Goal: Task Accomplishment & Management: Use online tool/utility

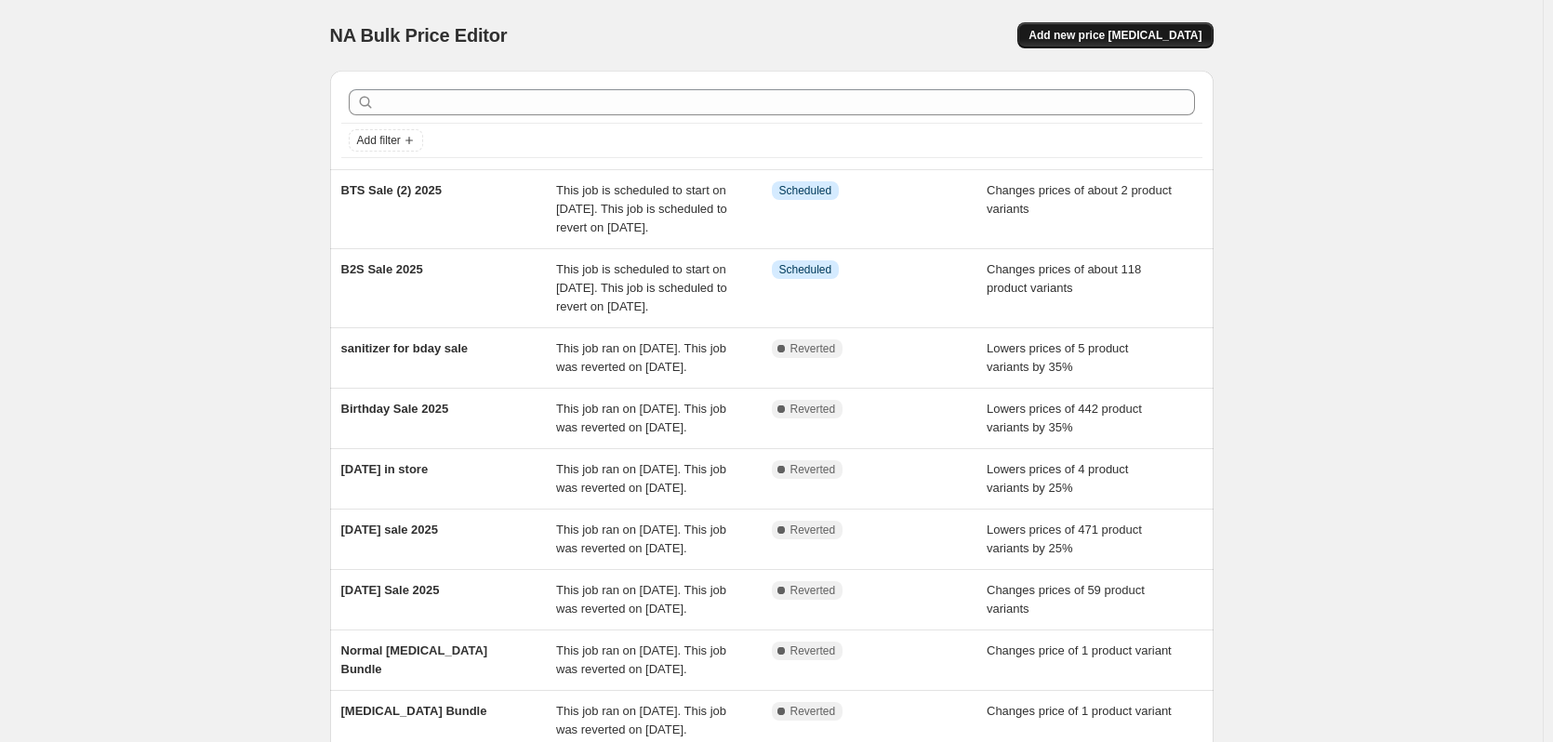
click at [1156, 28] on button "Add new price [MEDICAL_DATA]" at bounding box center [1115, 35] width 195 height 26
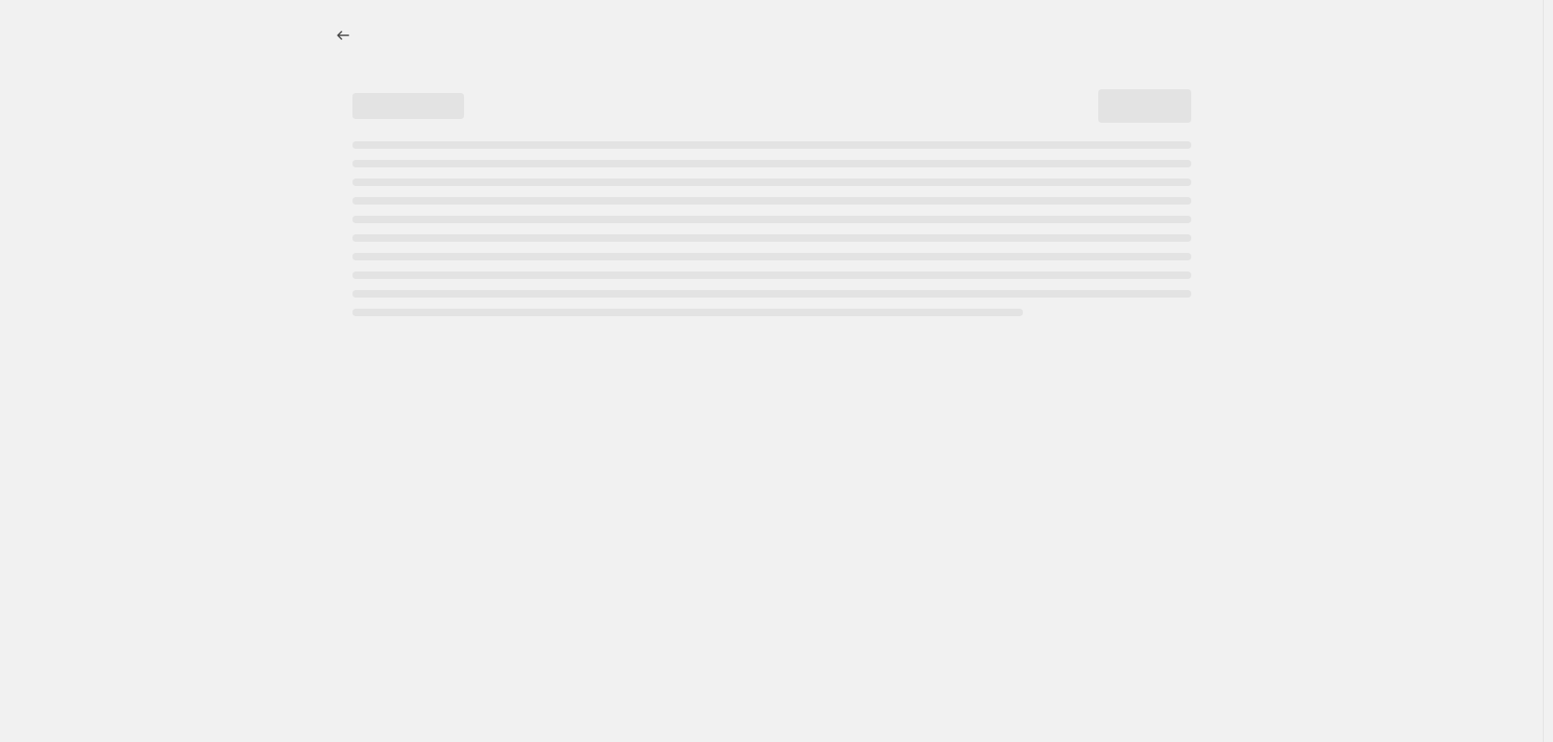
select select "percentage"
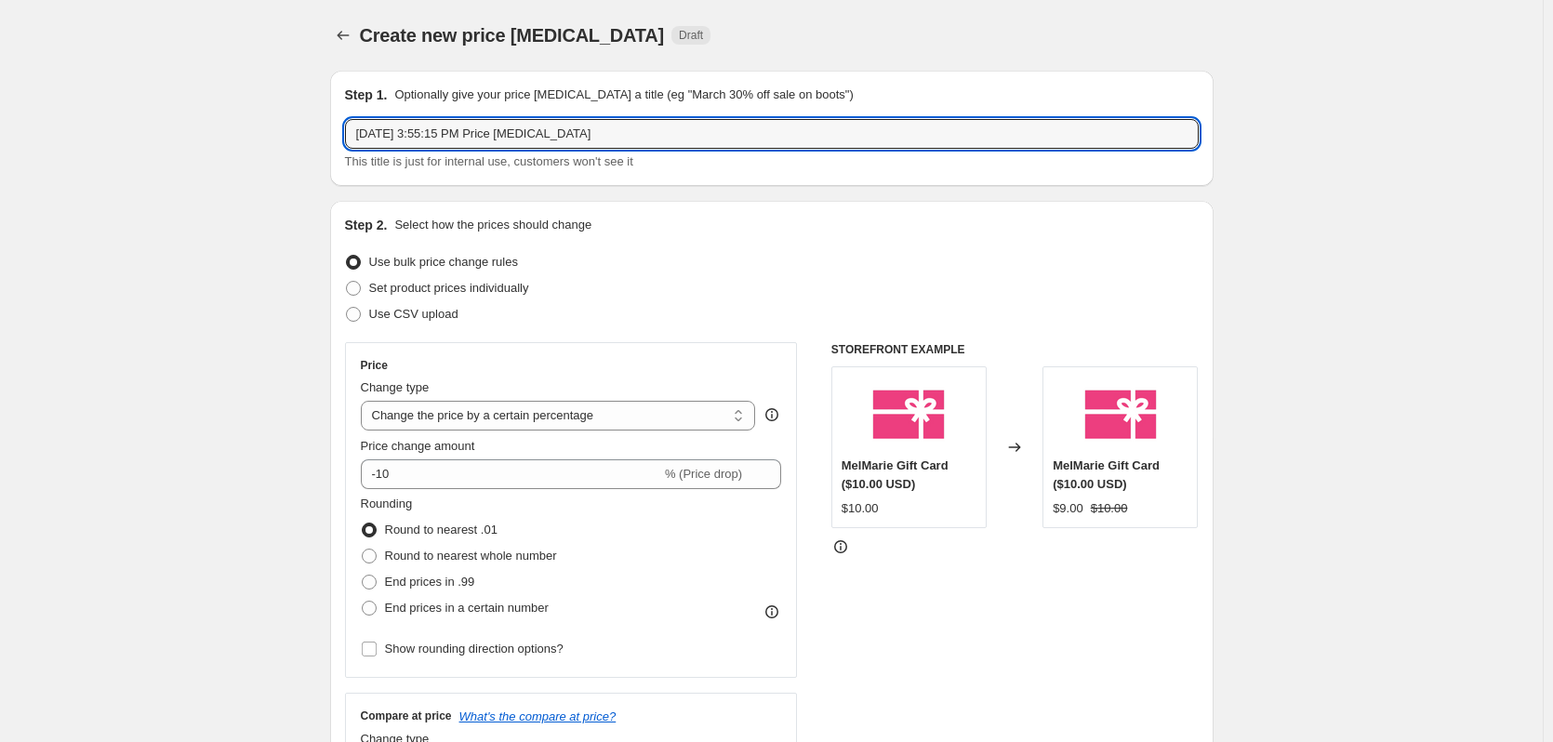
drag, startPoint x: 635, startPoint y: 134, endPoint x: 286, endPoint y: 100, distance: 350.5
type input "BTS Sale (3) All Body Deos"
click at [465, 294] on span "Set product prices individually" at bounding box center [449, 288] width 160 height 14
click at [347, 282] on input "Set product prices individually" at bounding box center [346, 281] width 1 height 1
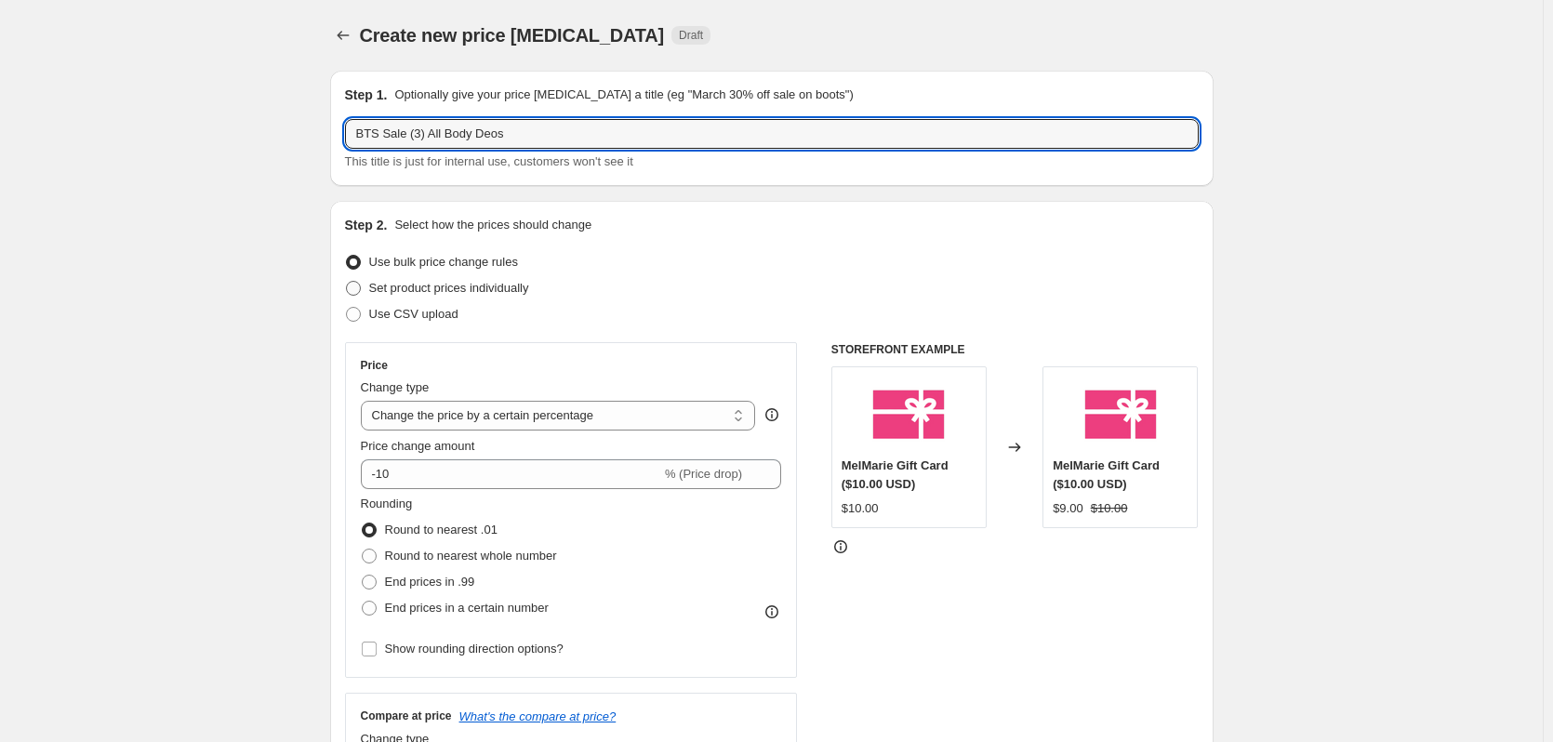
radio input "true"
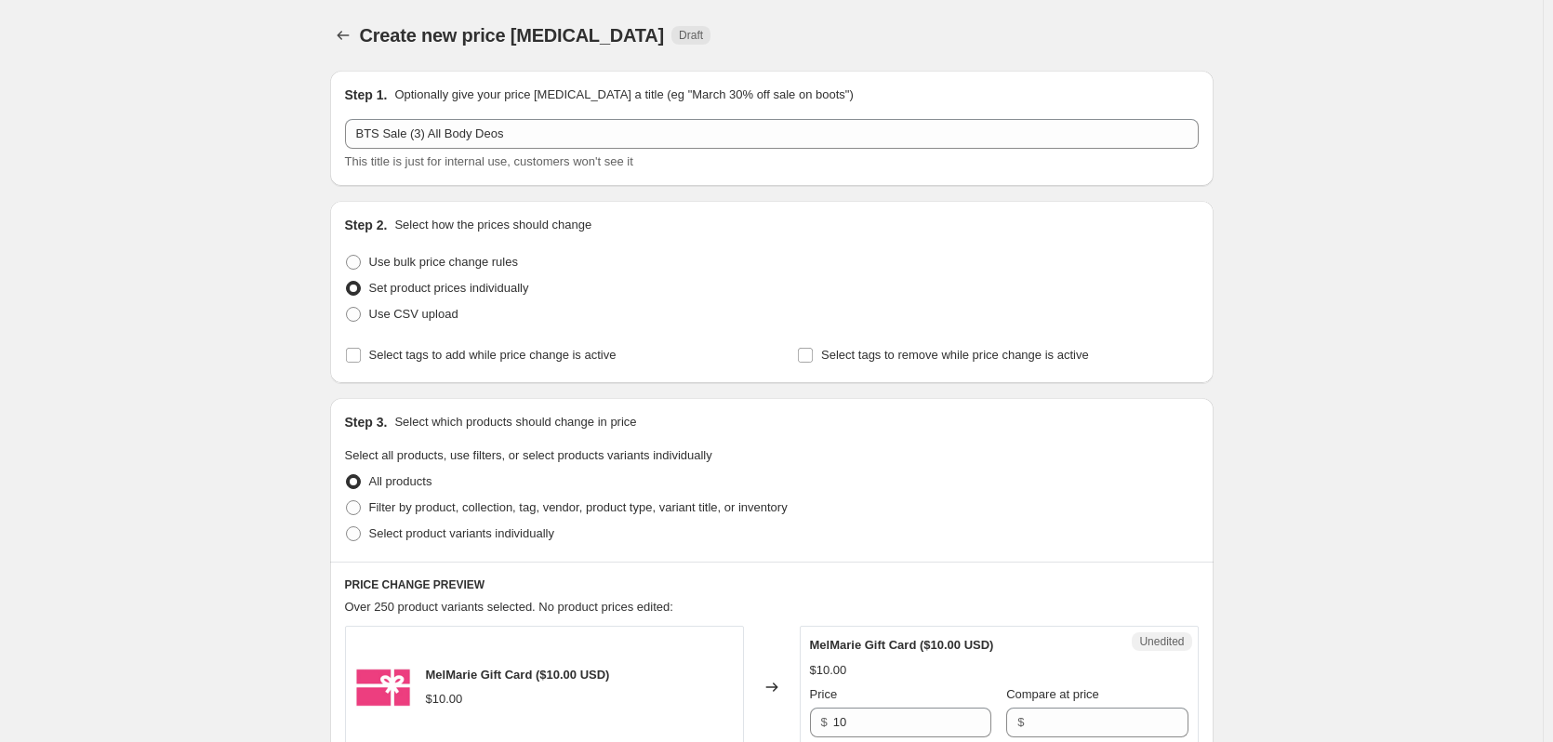
scroll to position [372, 0]
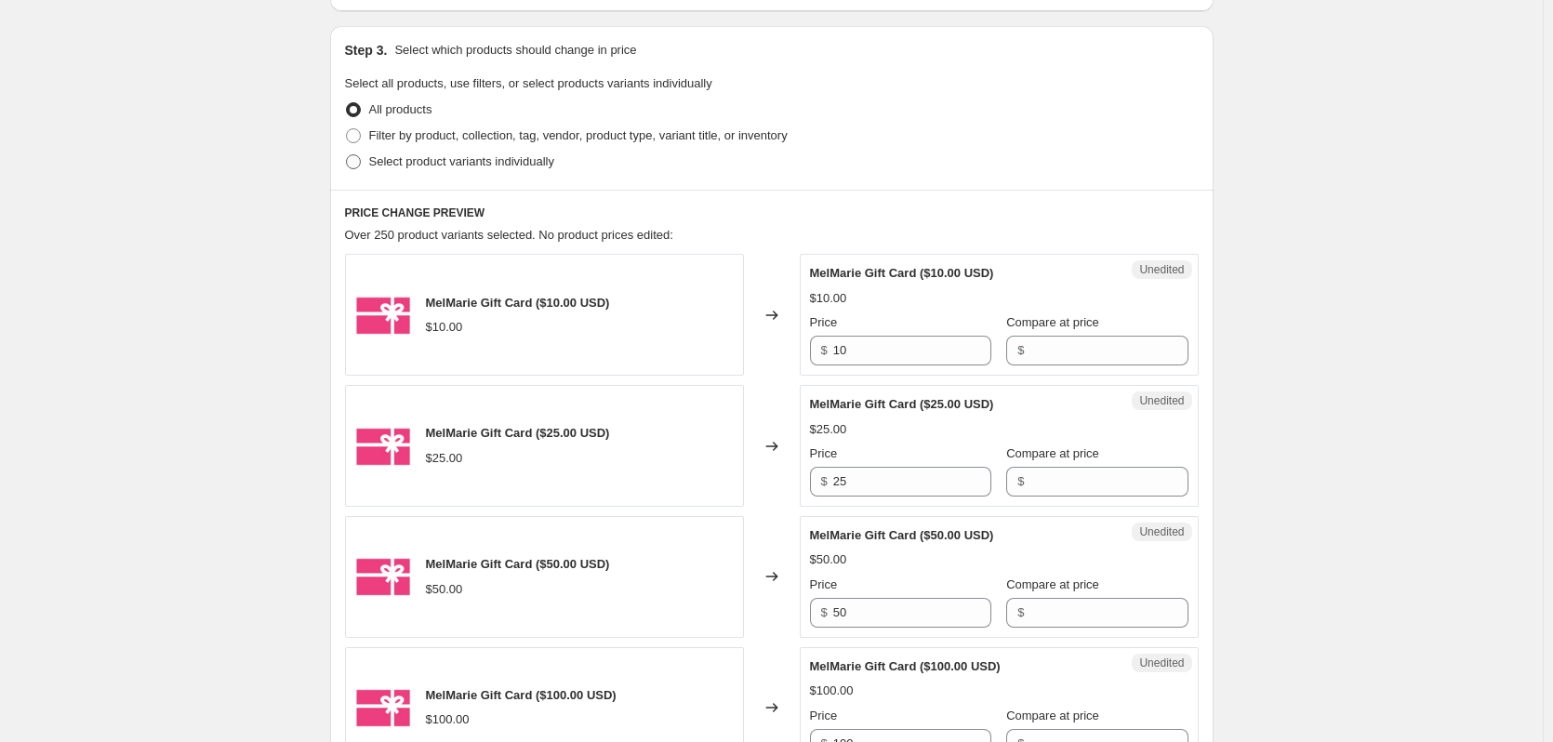
click at [478, 157] on span "Select product variants individually" at bounding box center [461, 161] width 185 height 14
click at [347, 155] on input "Select product variants individually" at bounding box center [346, 154] width 1 height 1
radio input "true"
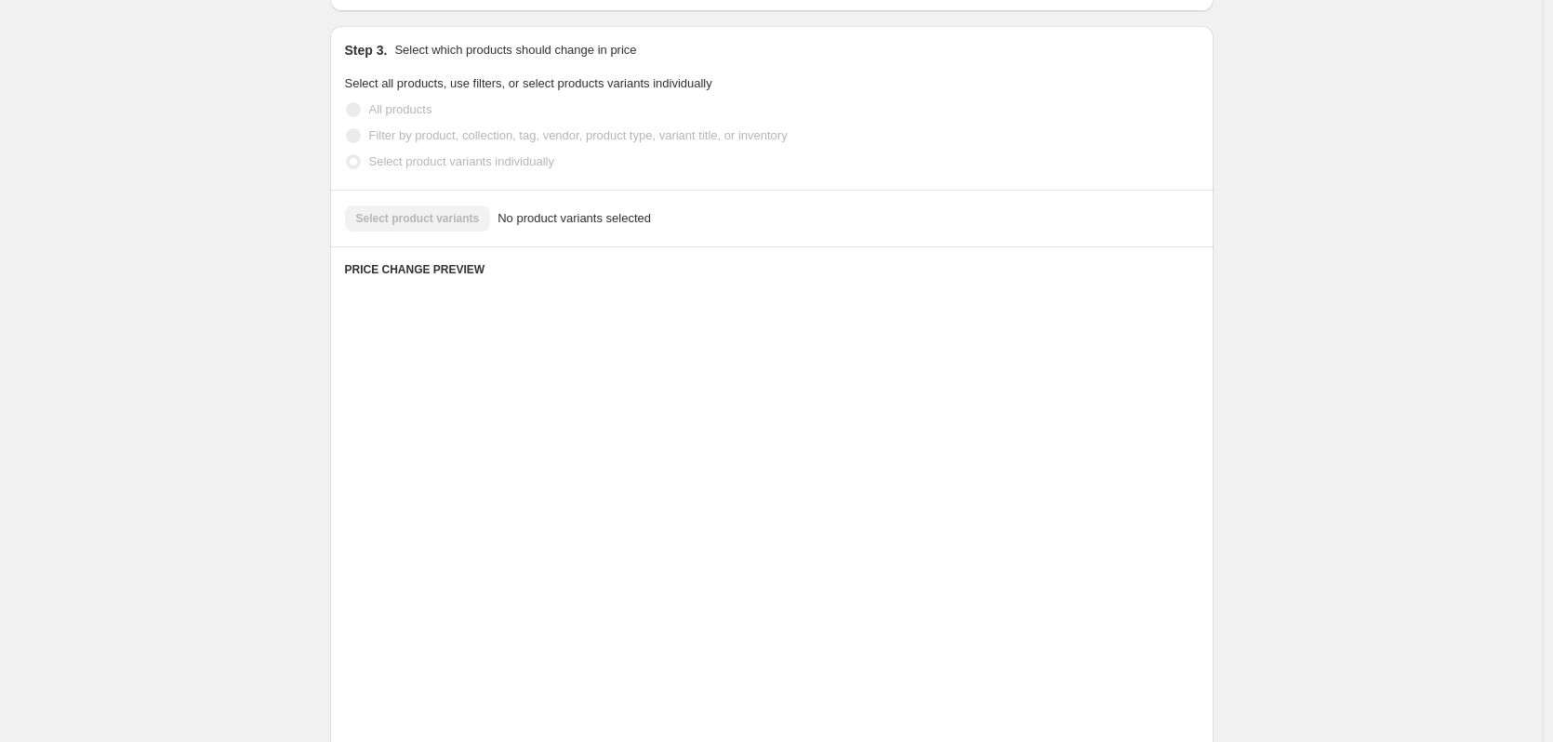
scroll to position [234, 0]
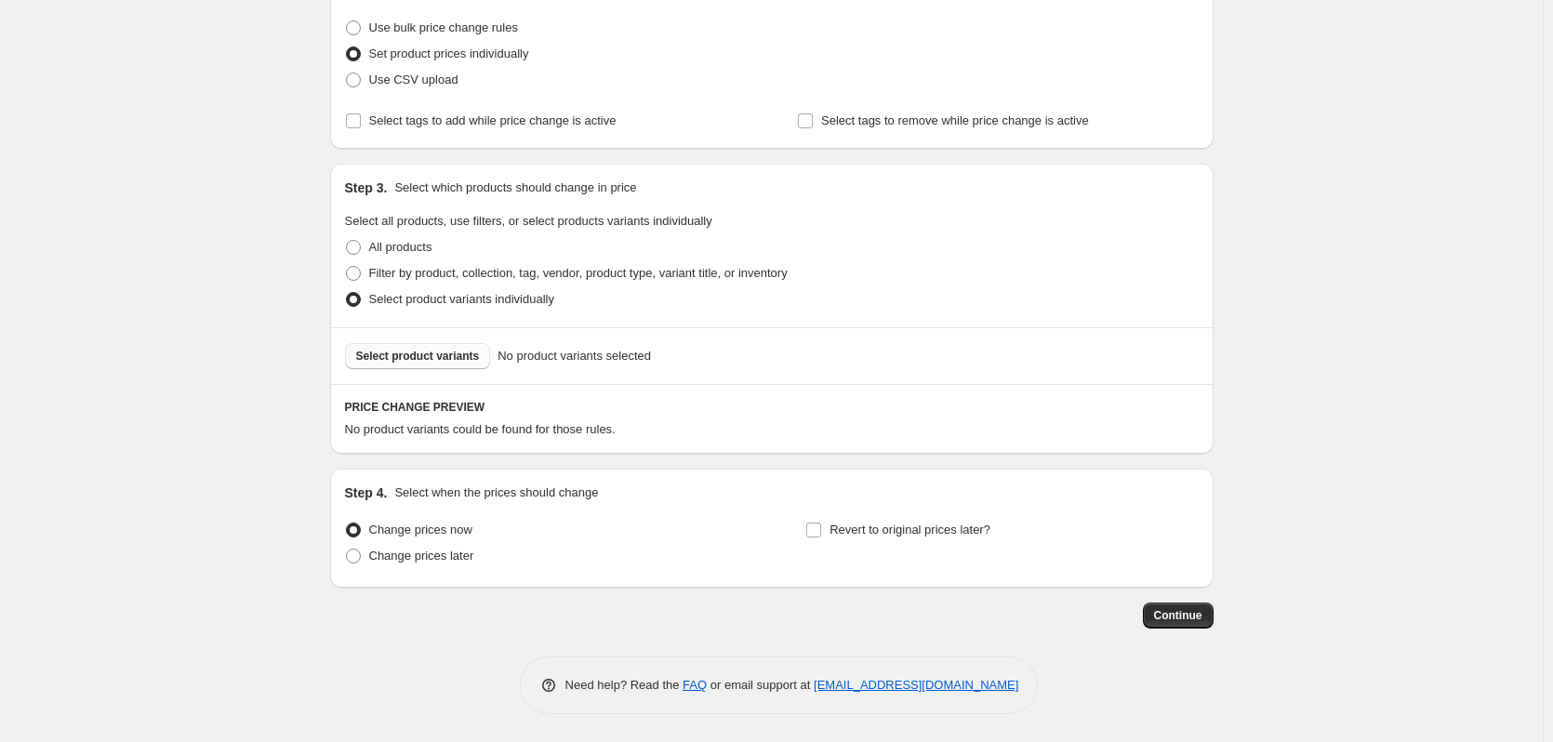
click at [453, 353] on span "Select product variants" at bounding box center [418, 356] width 124 height 15
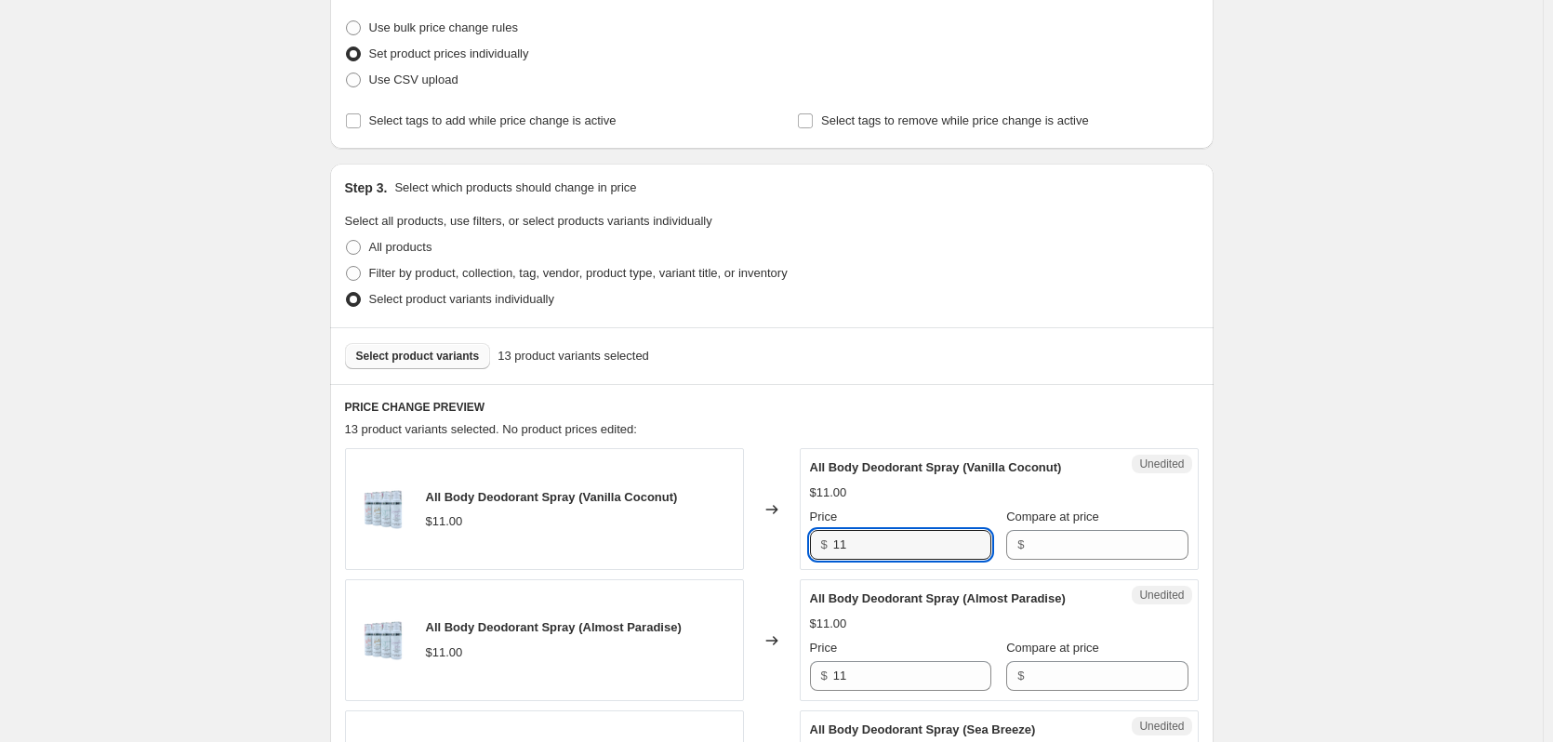
drag, startPoint x: 896, startPoint y: 551, endPoint x: 833, endPoint y: 551, distance: 62.3
click at [833, 551] on div "$ 11" at bounding box center [900, 545] width 181 height 30
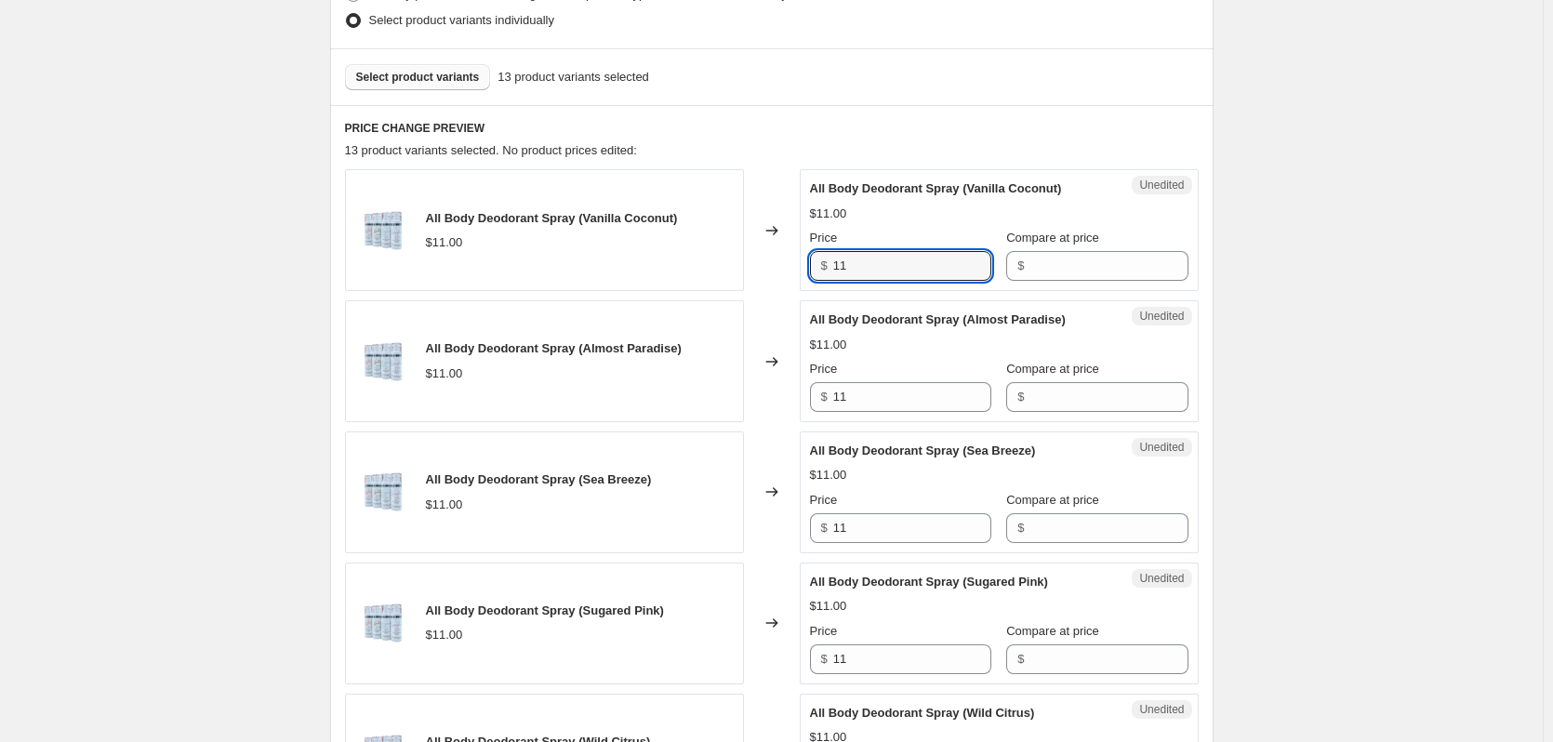
scroll to position [700, 0]
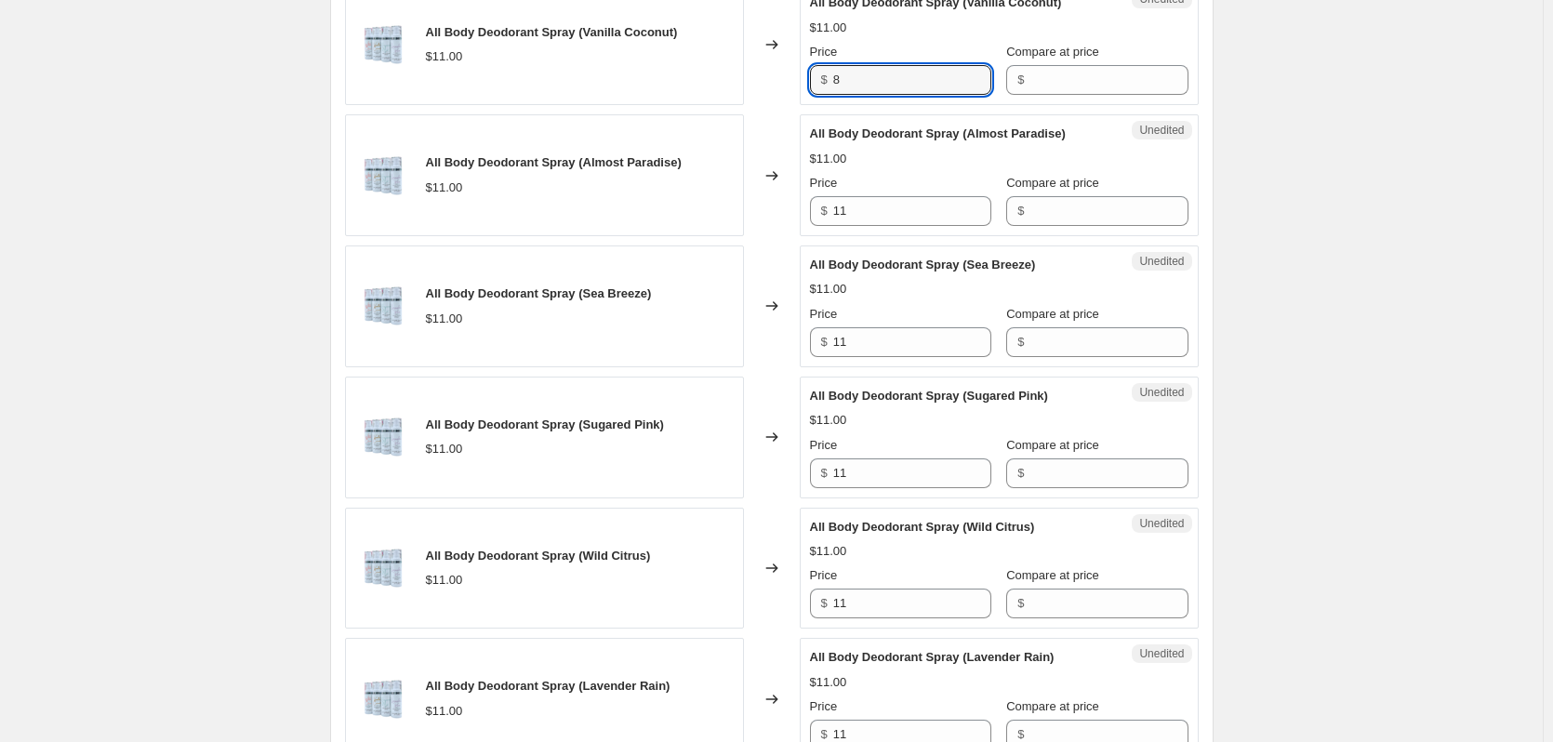
type input "8"
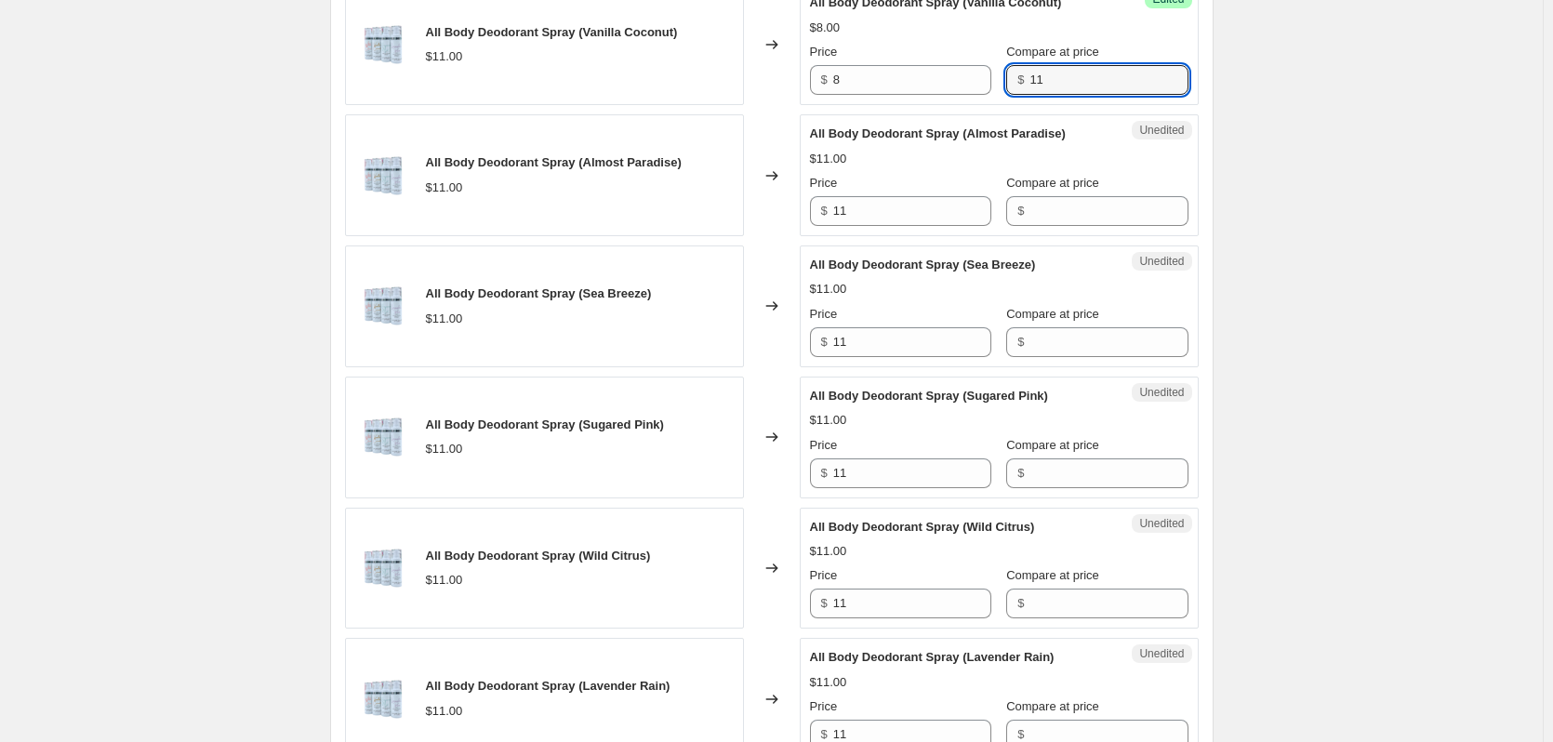
type input "11"
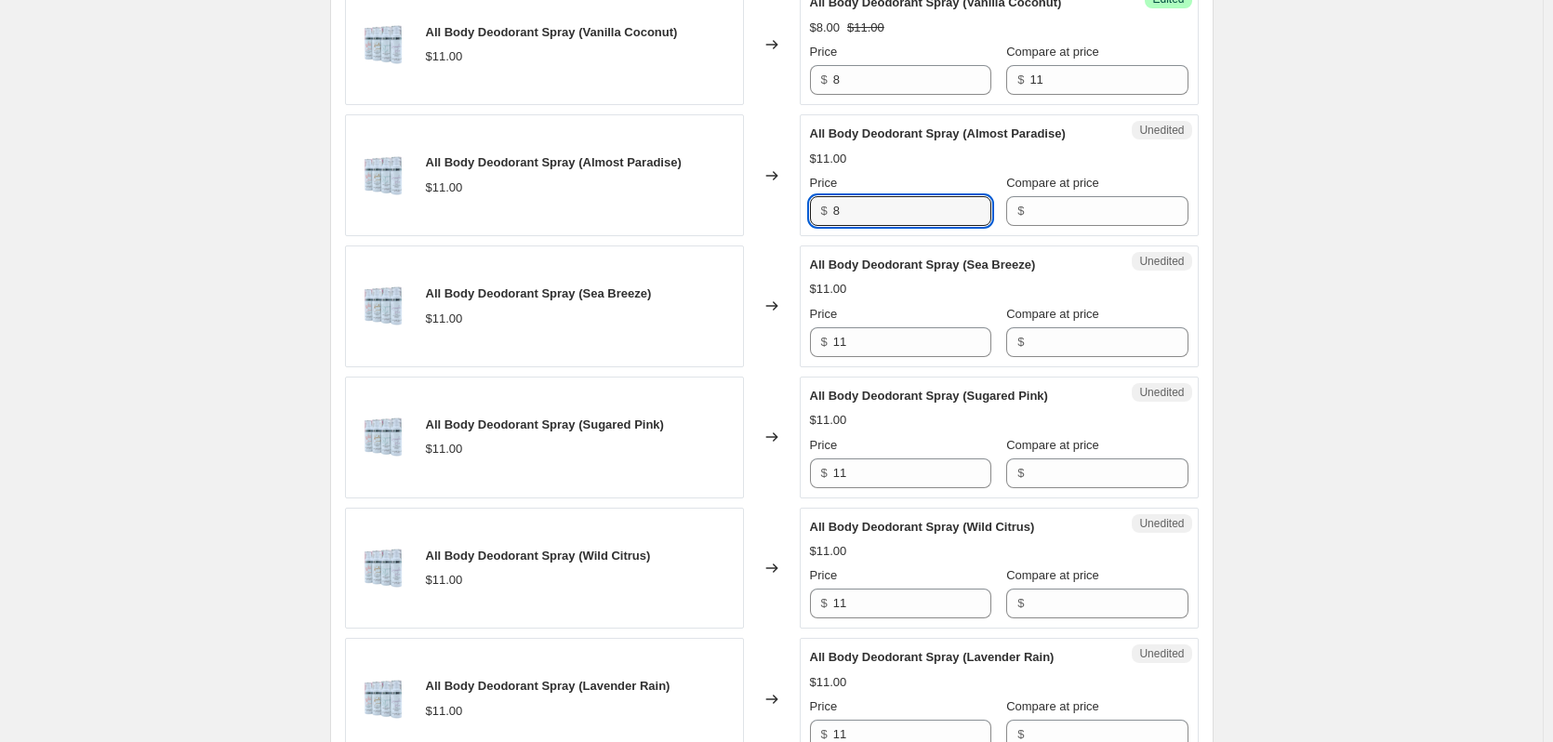
type input "8"
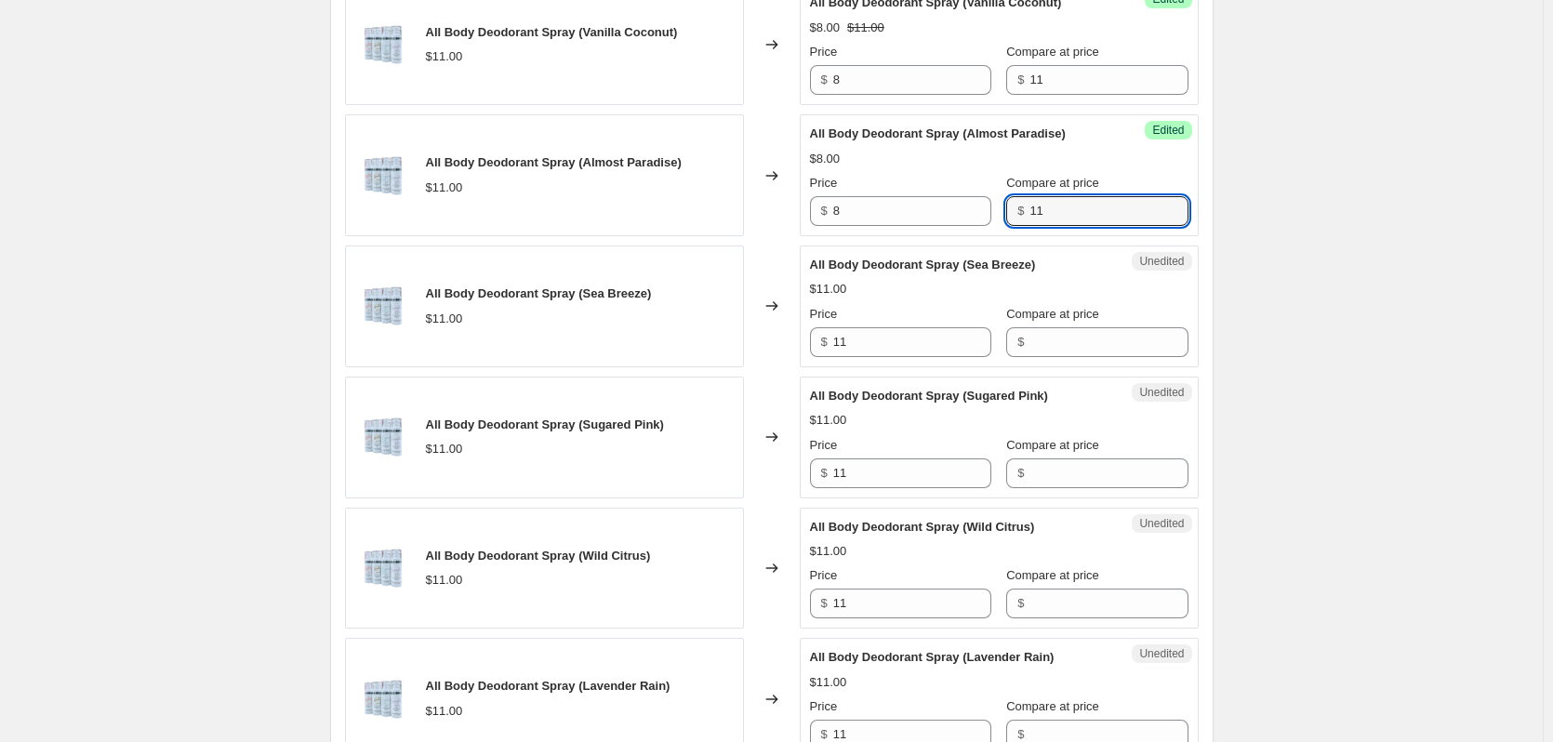
type input "11"
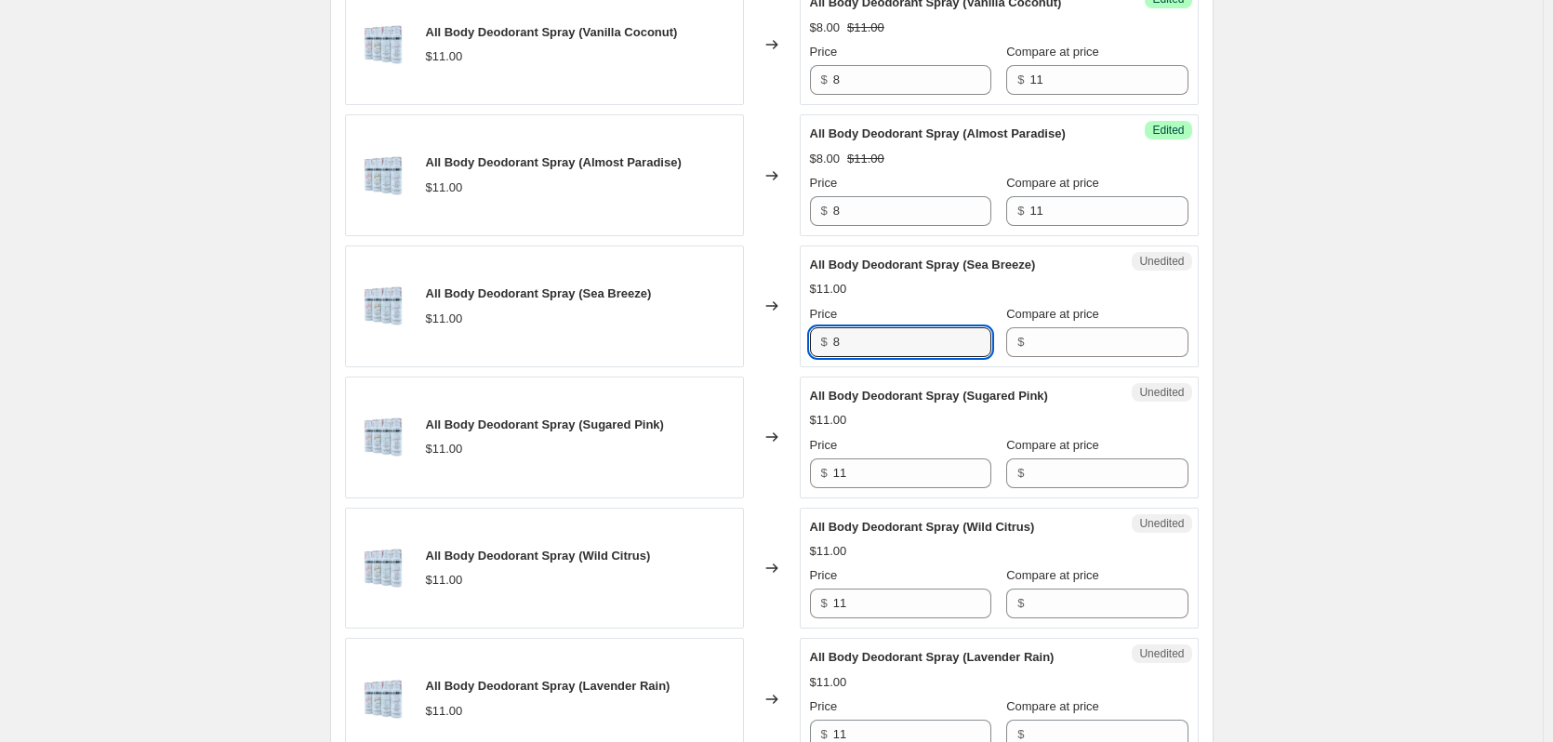
type input "8"
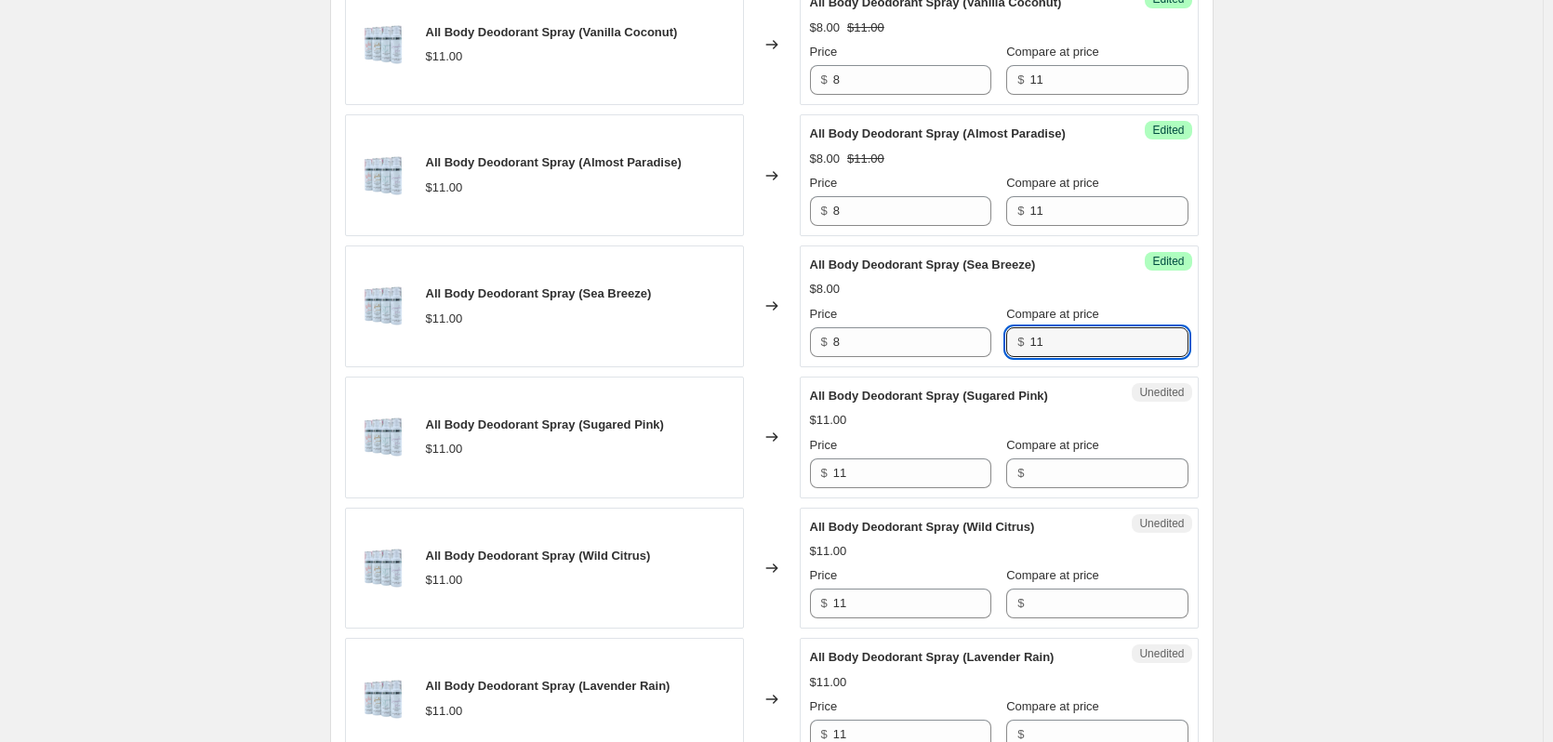
type input "11"
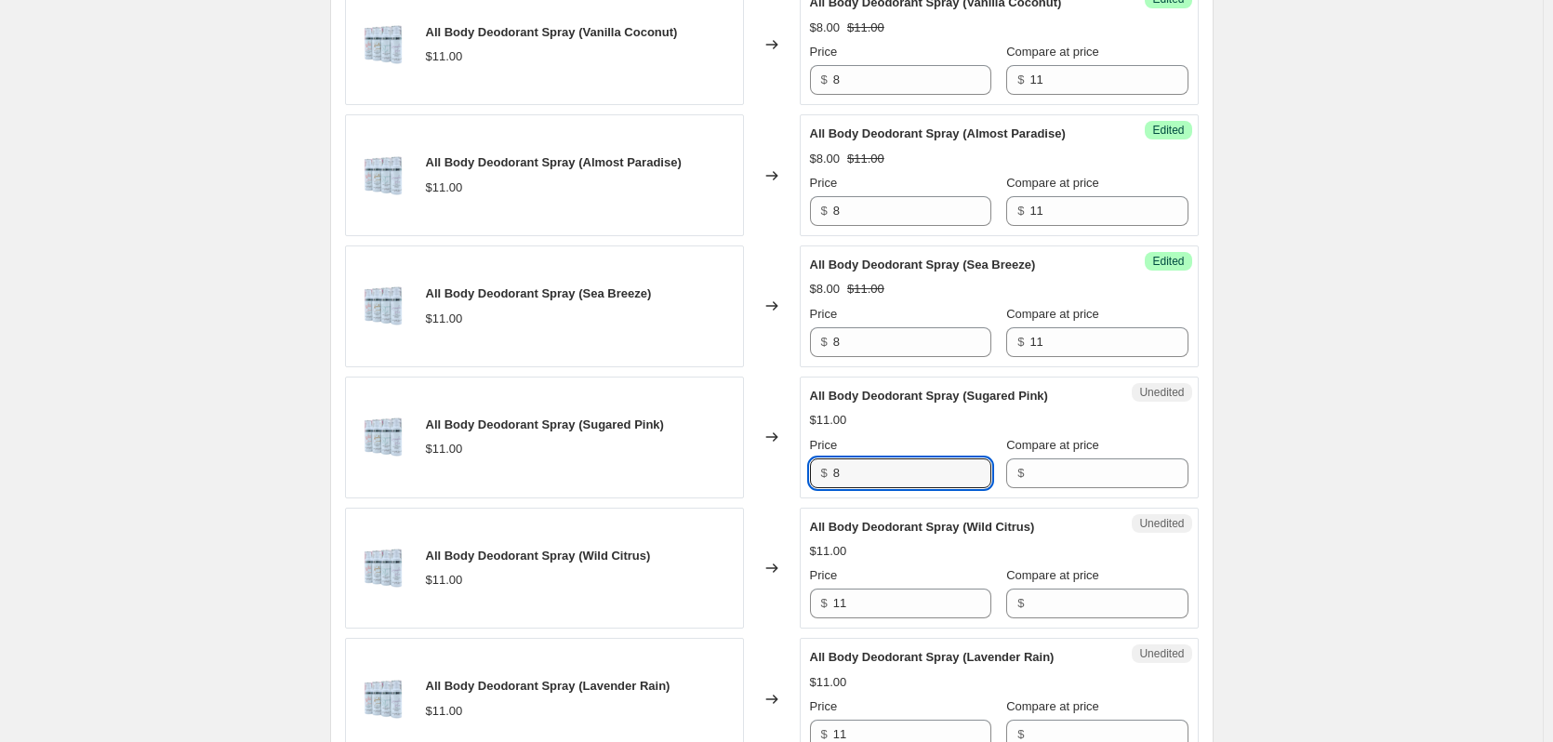
type input "8"
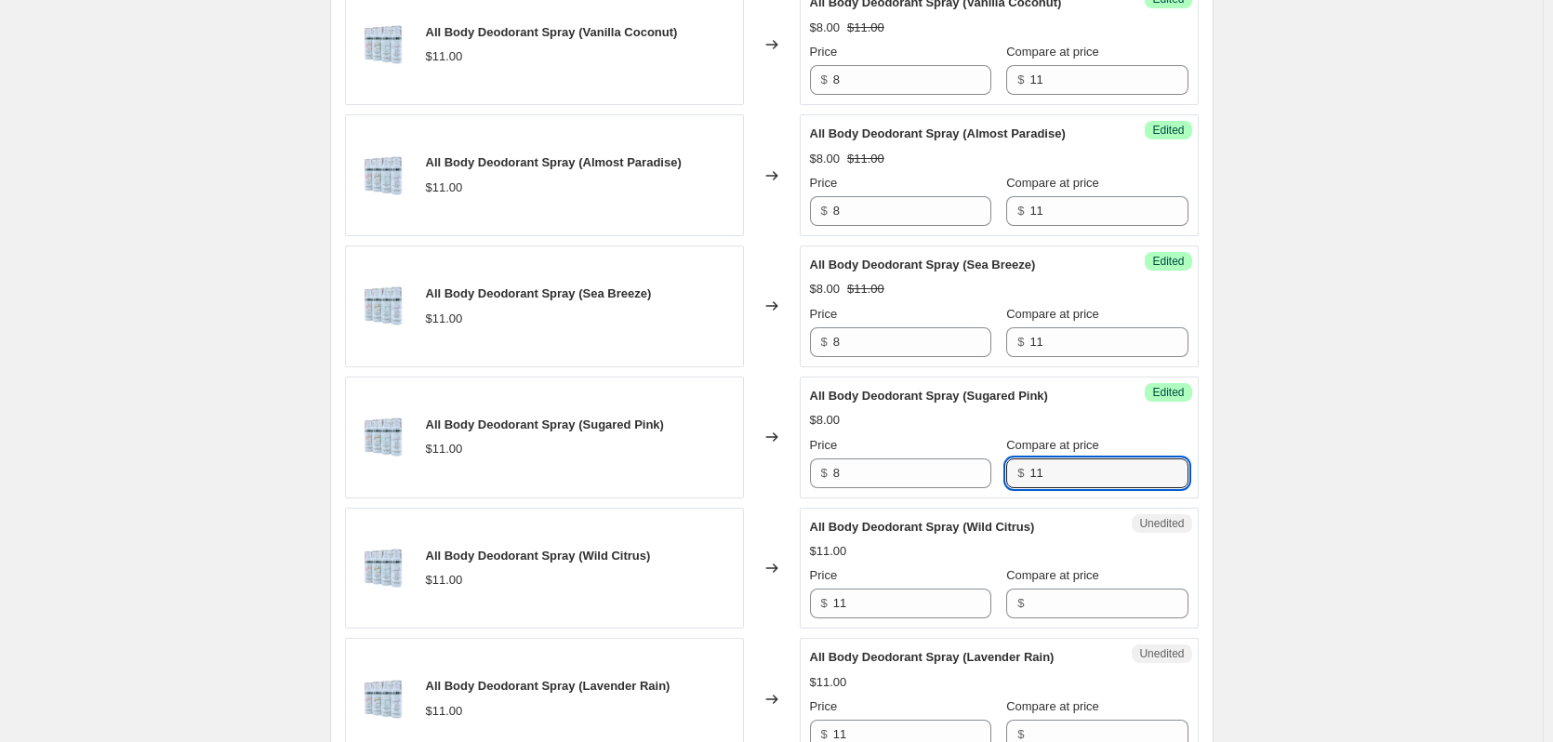
type input "11"
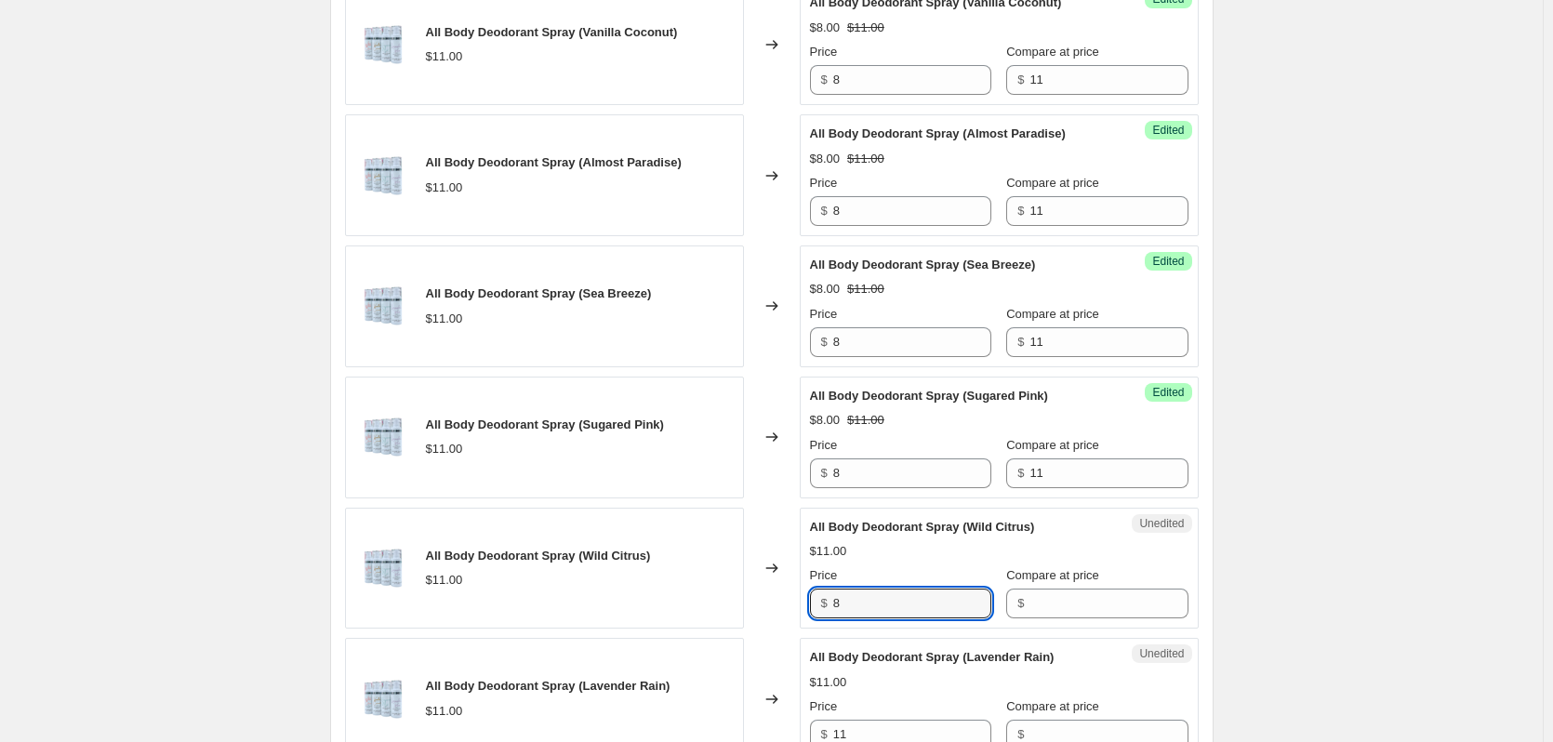
type input "8"
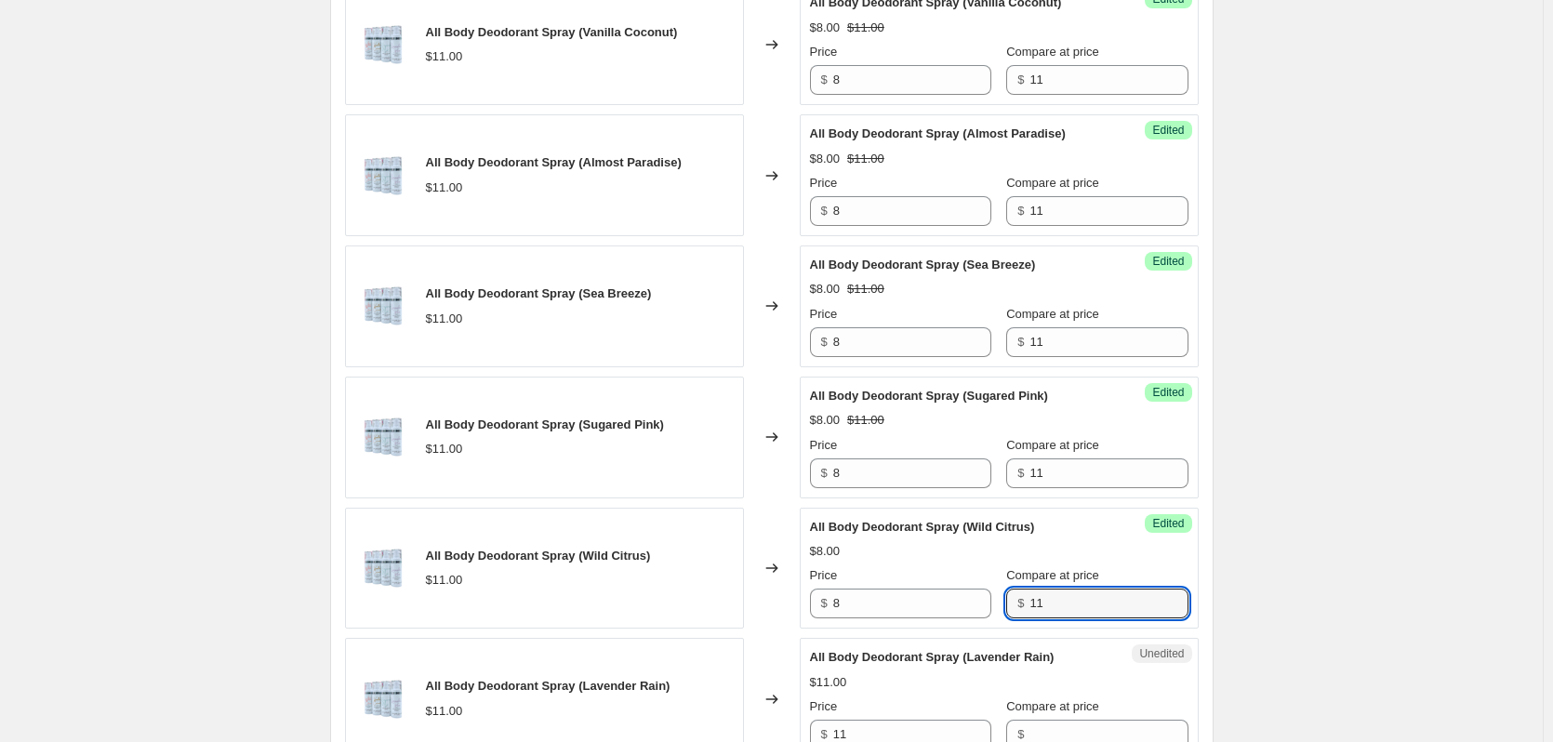
type input "11"
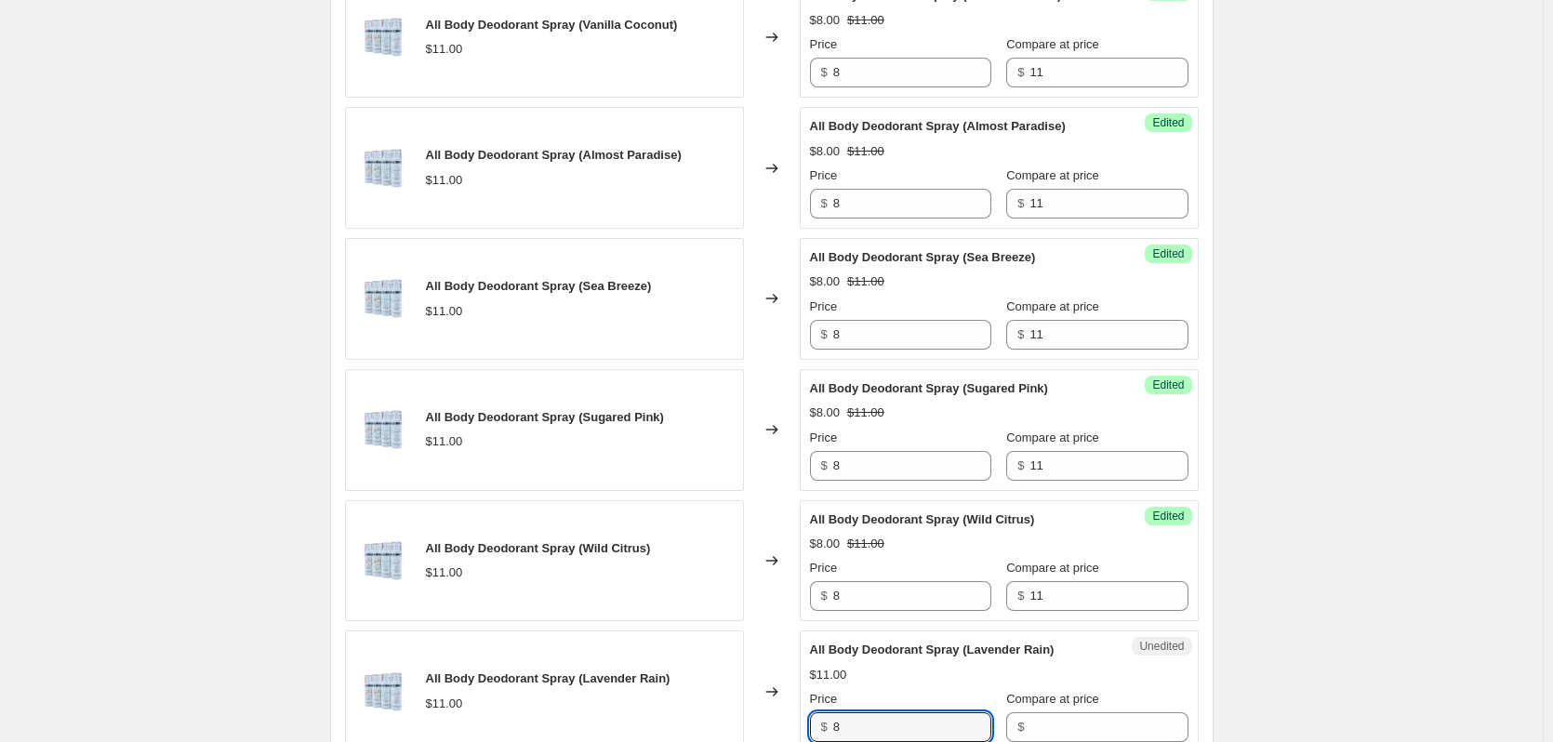
type input "8"
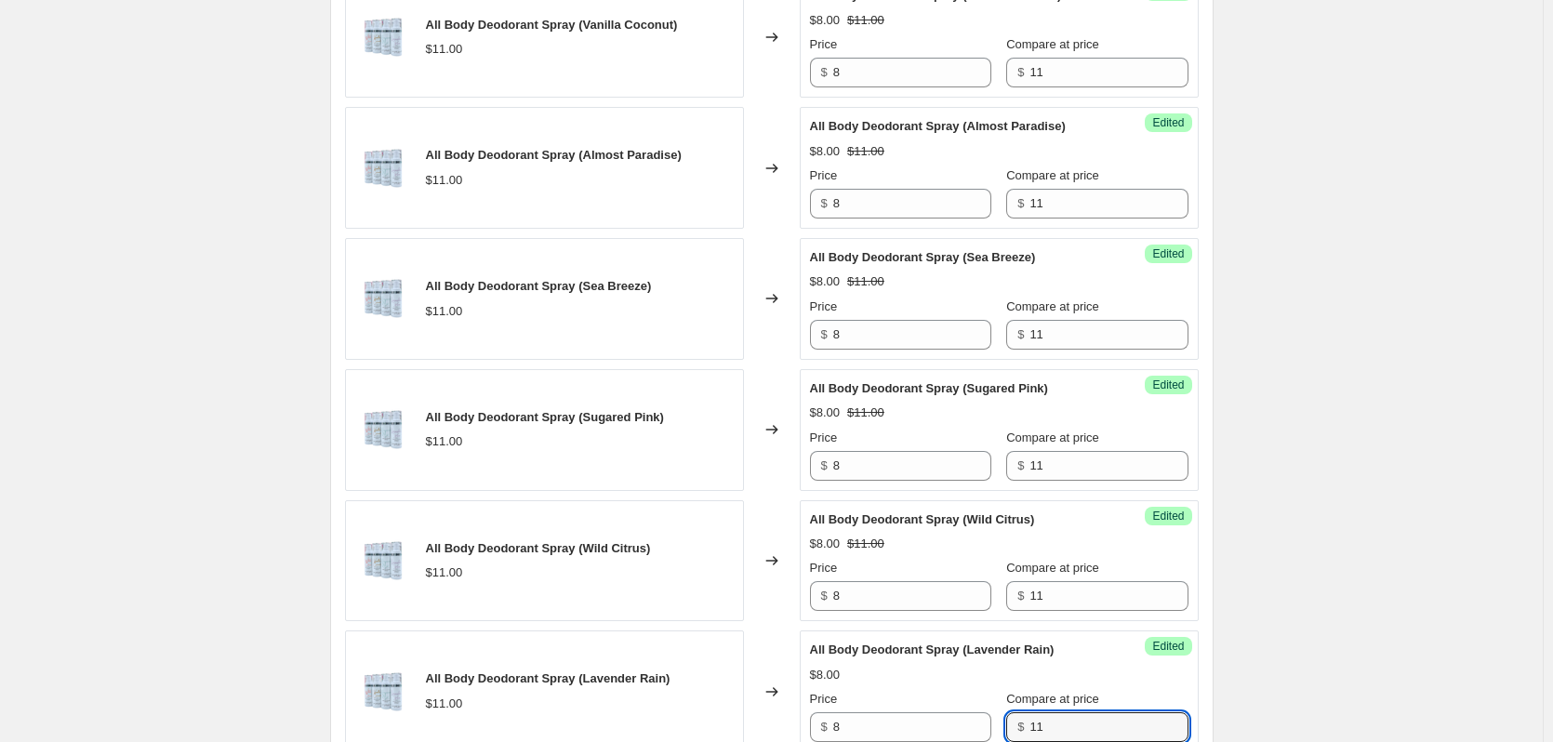
type input "11"
click at [1300, 374] on div "Create new price change job. This page is ready Create new price change job Dra…" at bounding box center [771, 681] width 1543 height 2777
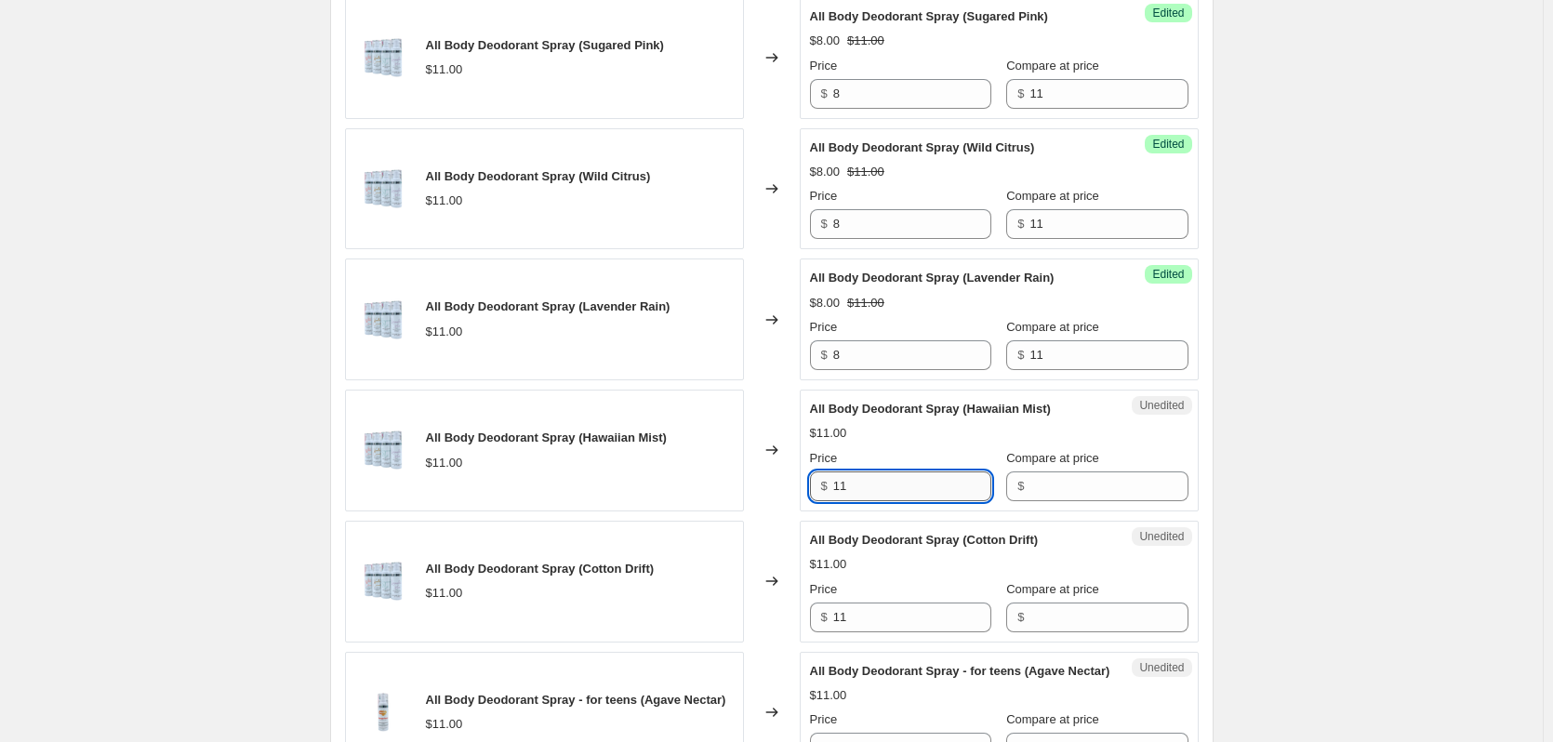
drag, startPoint x: 948, startPoint y: 488, endPoint x: 848, endPoint y: 485, distance: 99.6
click at [851, 485] on input "11" at bounding box center [912, 487] width 158 height 30
type input "1"
type input "8"
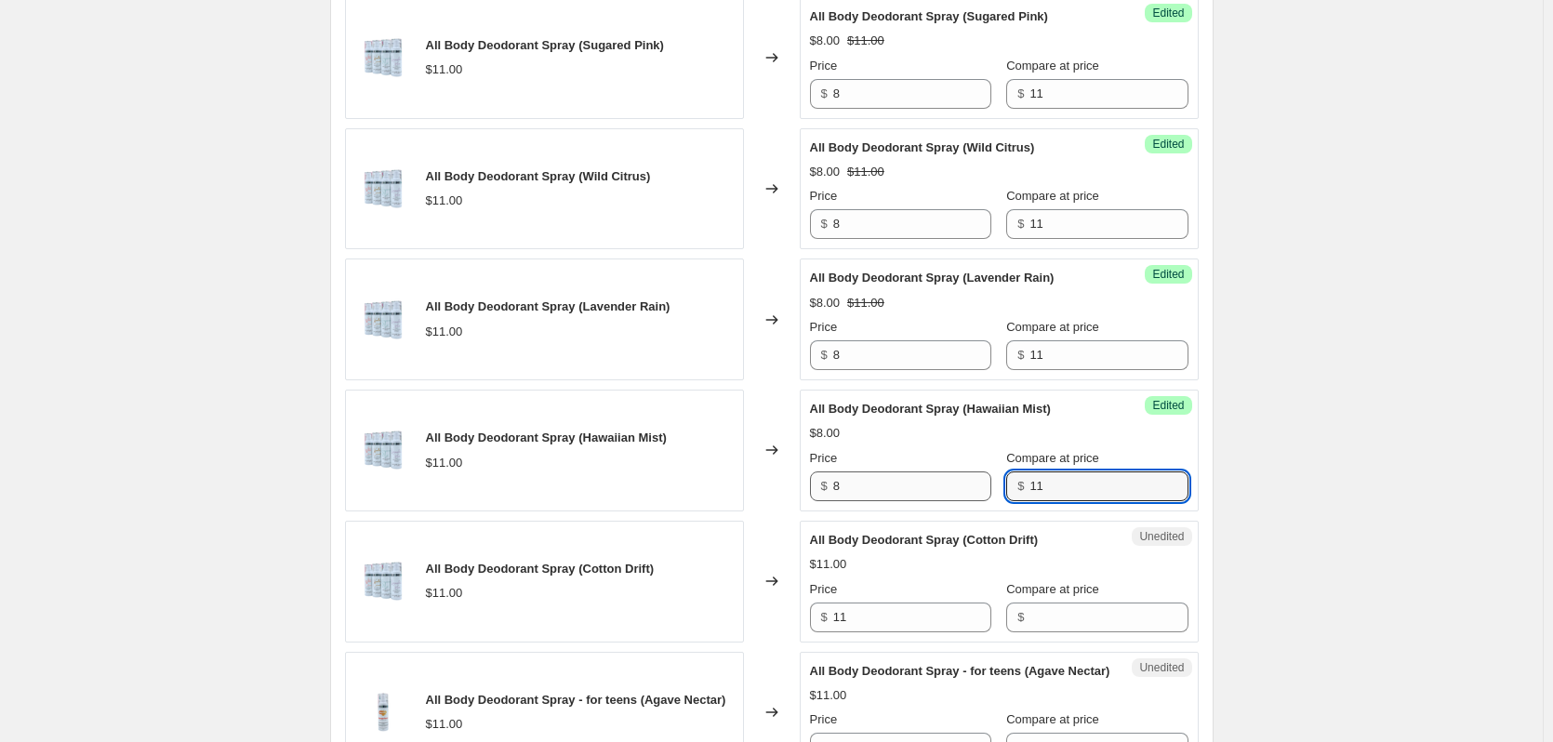
type input "11"
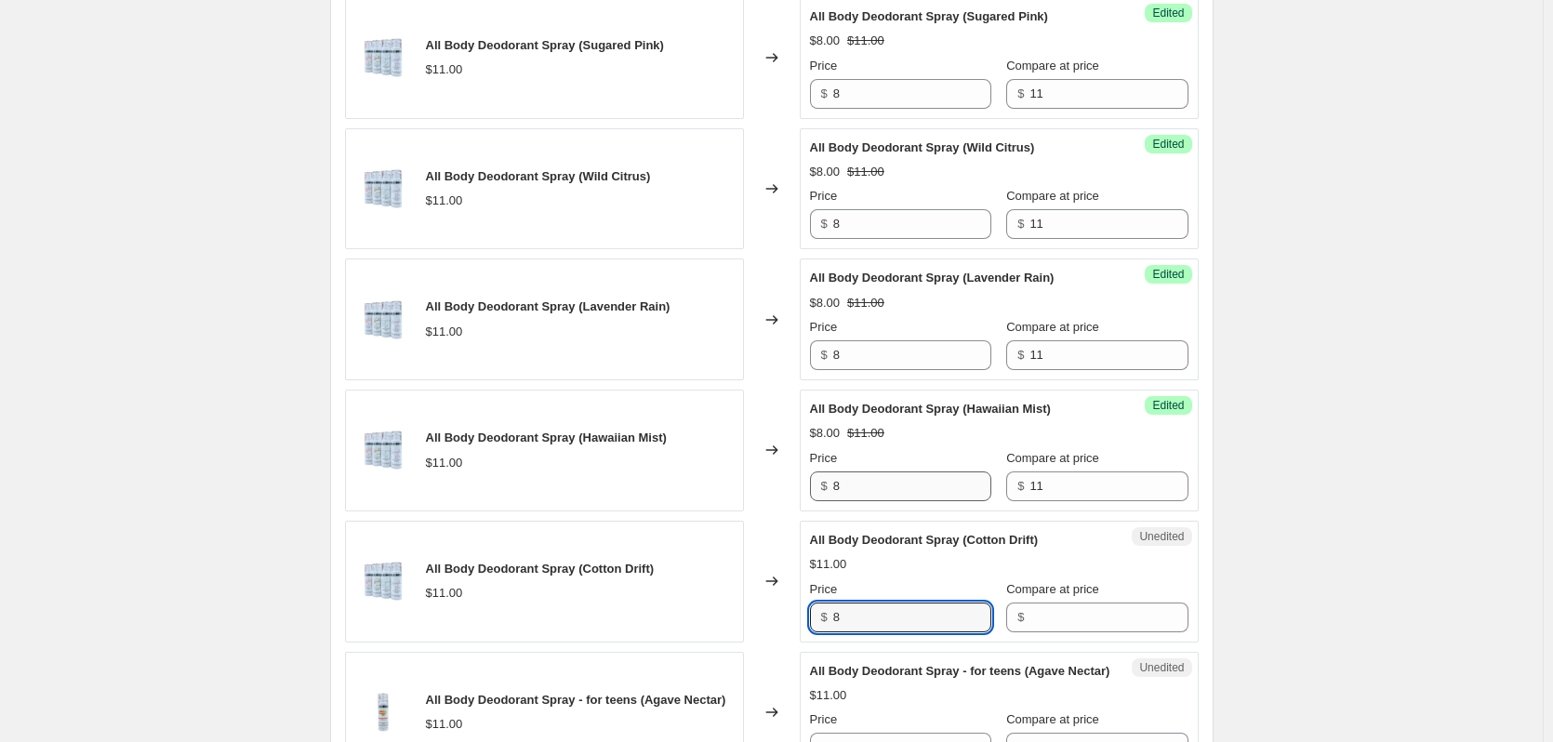
type input "8"
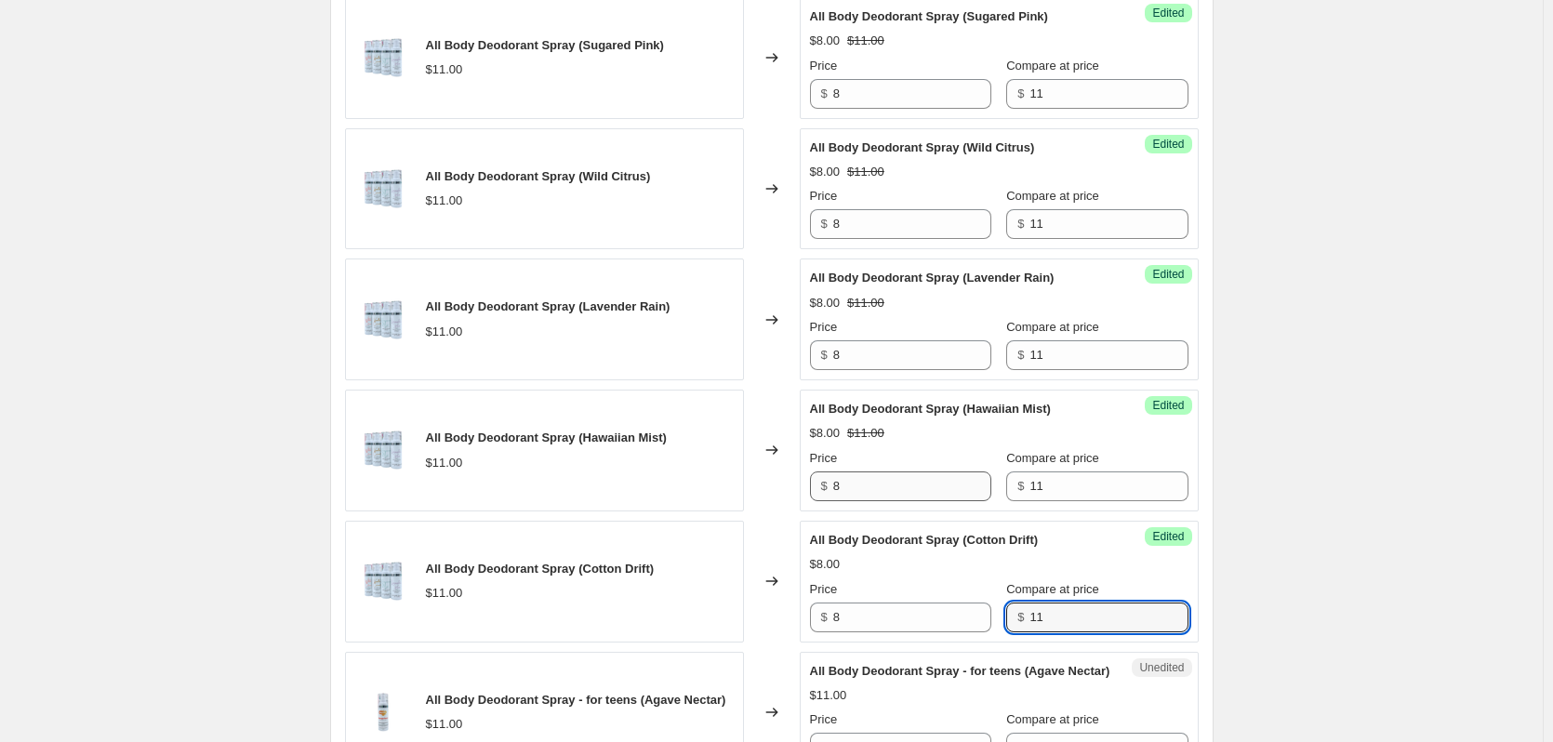
type input "11"
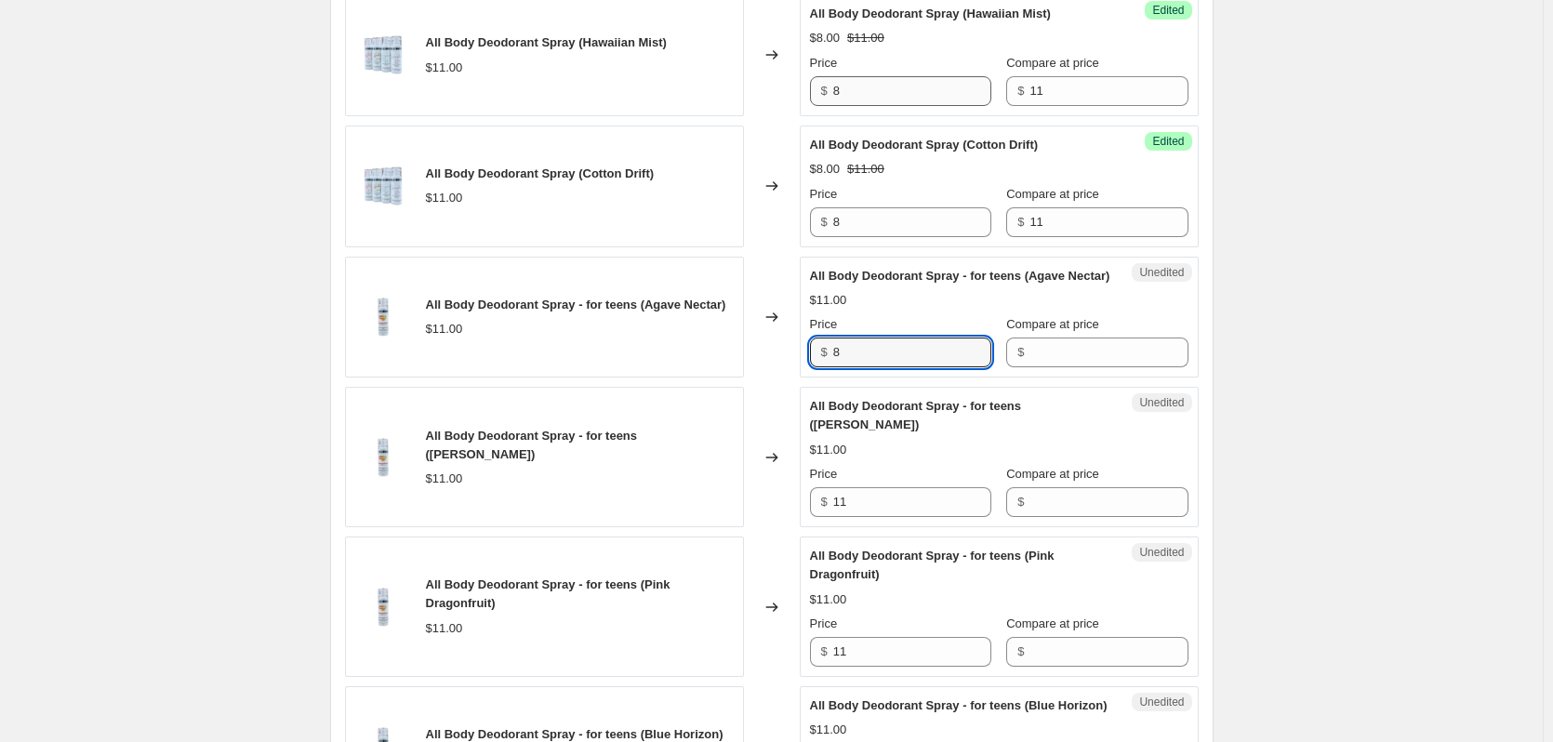
type input "8"
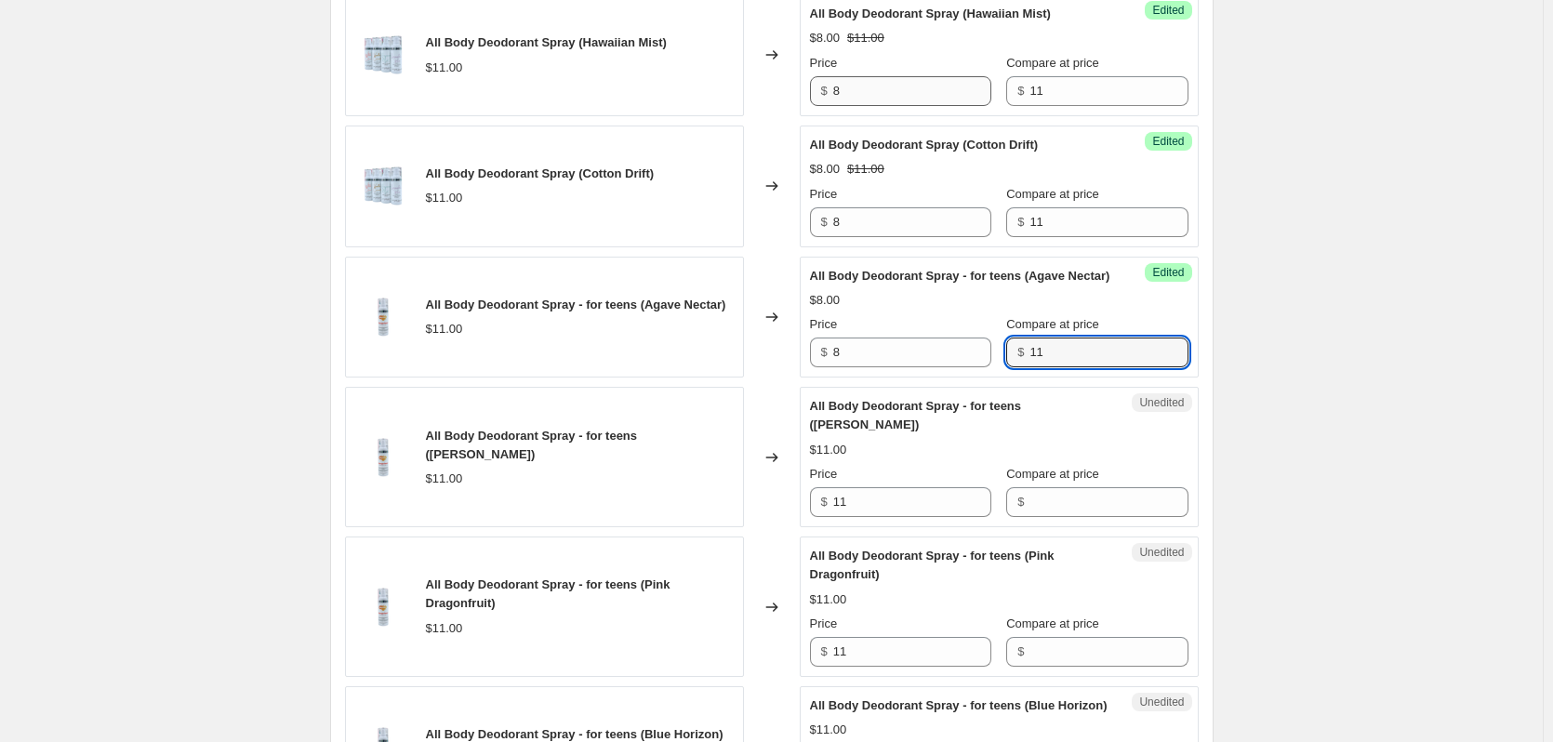
type input "11"
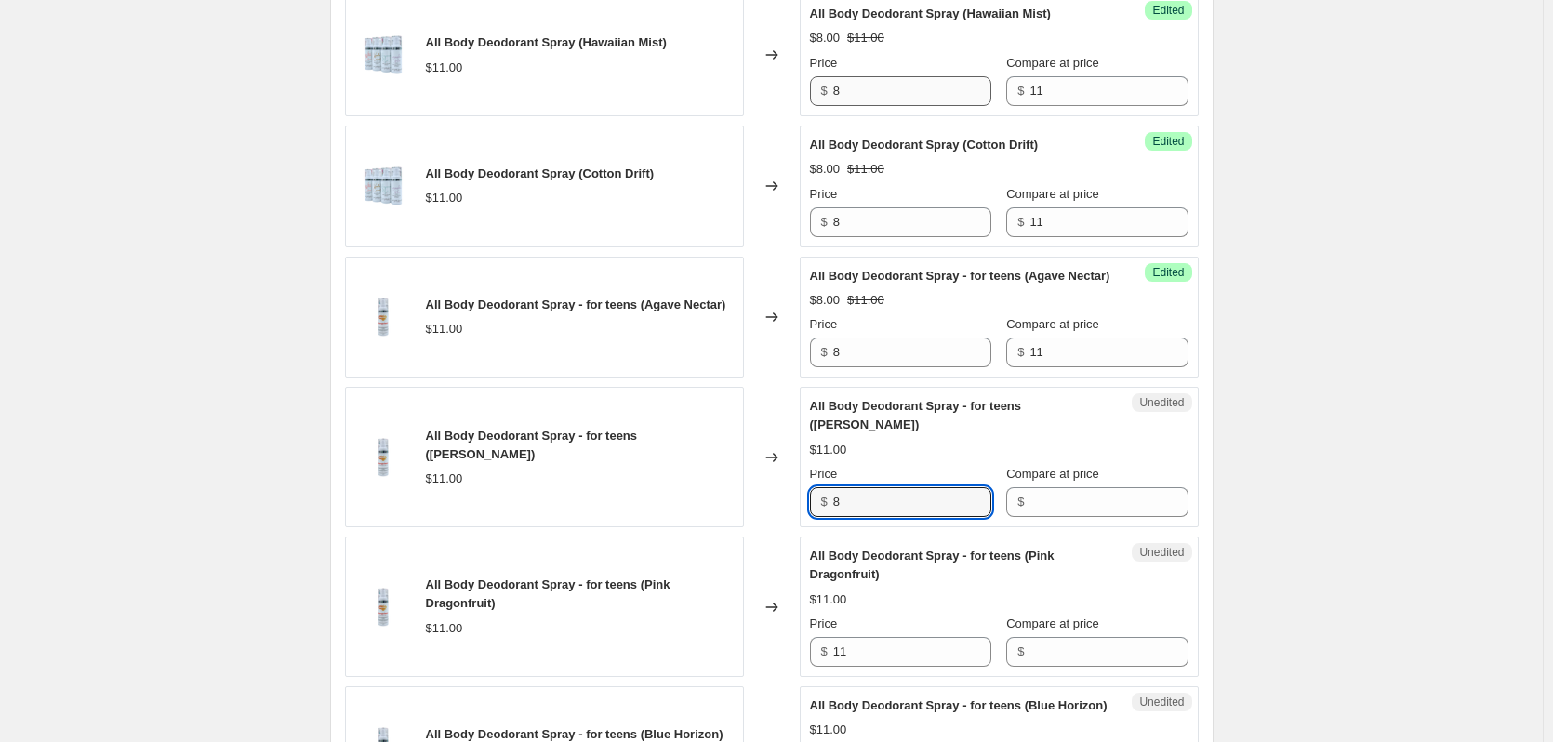
type input "8"
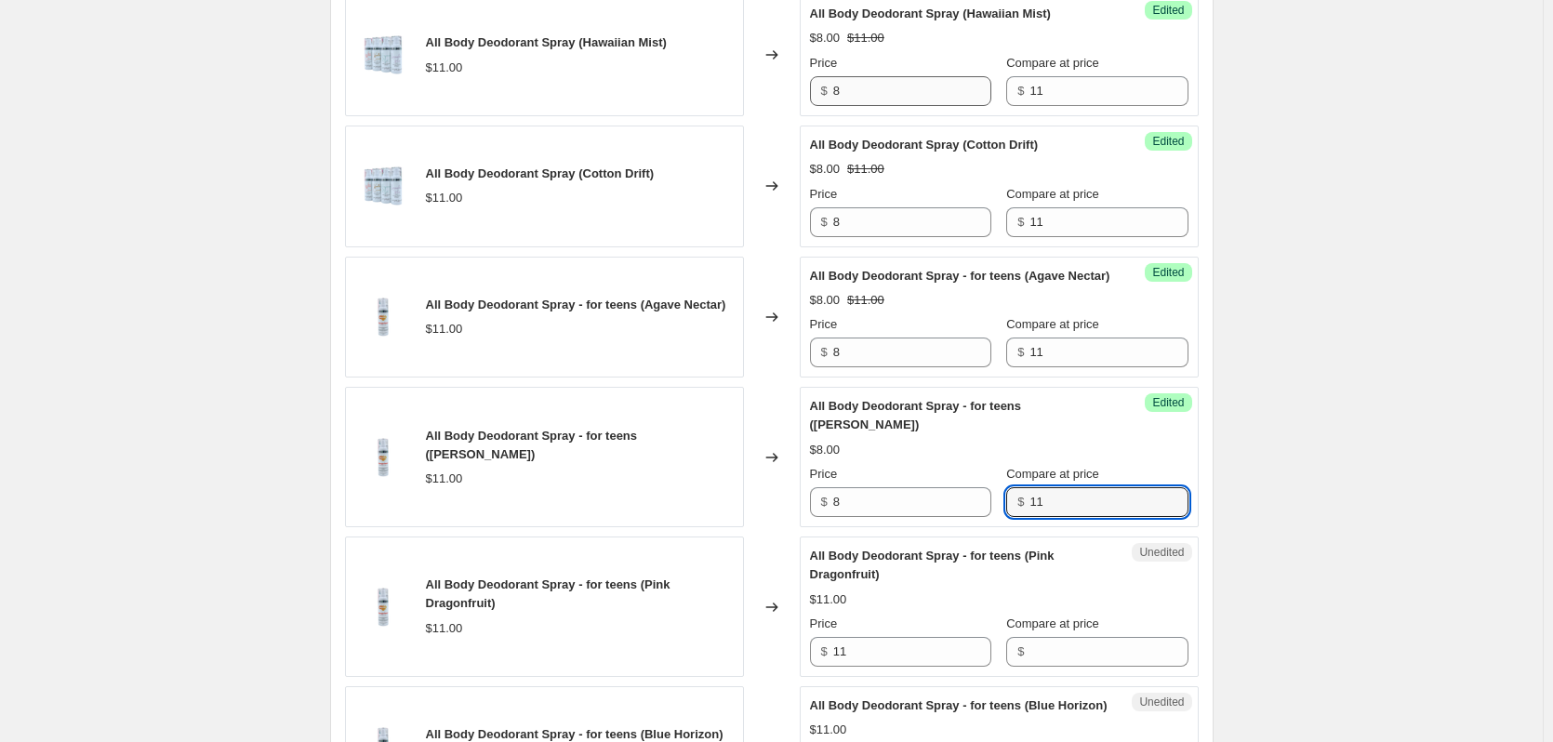
type input "11"
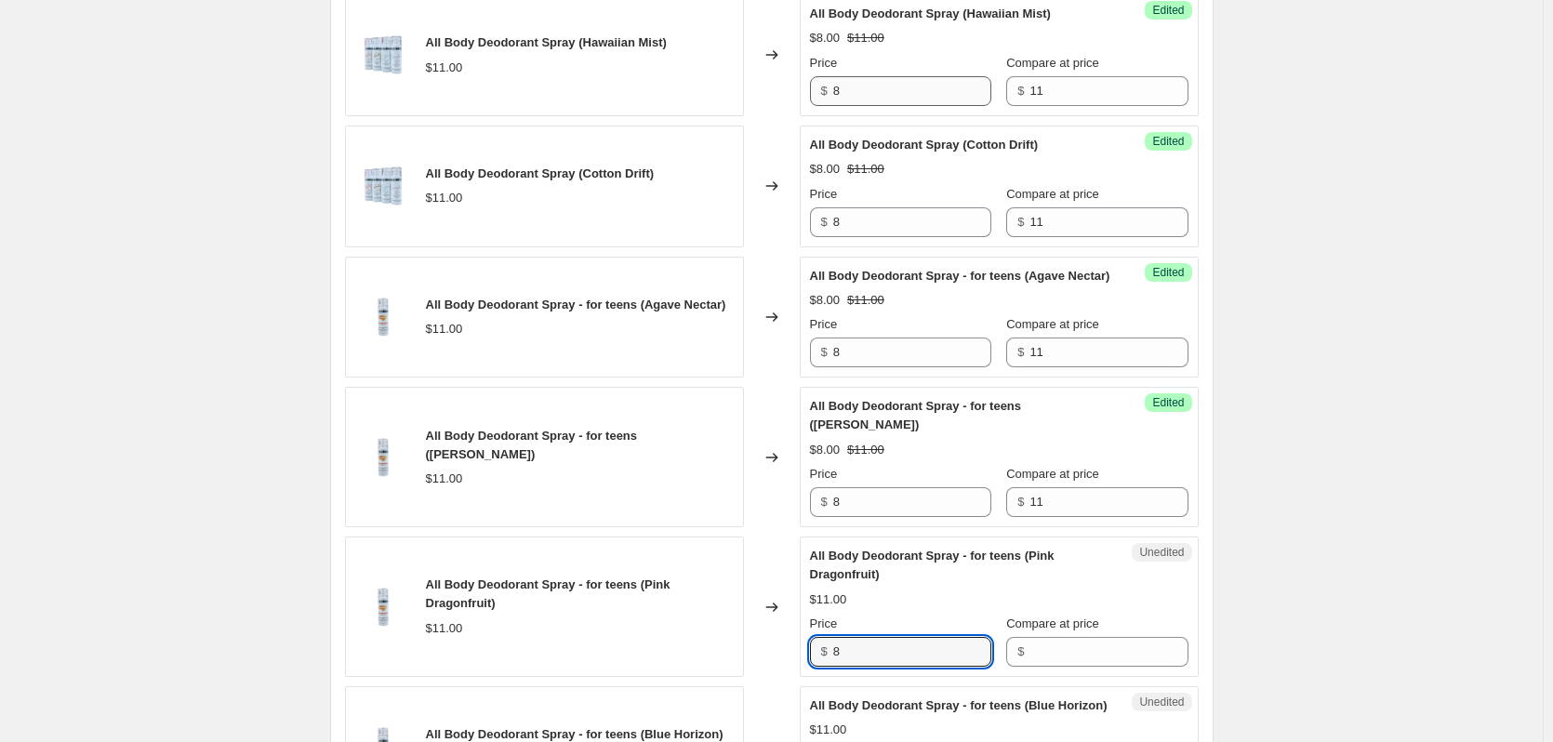
type input "8"
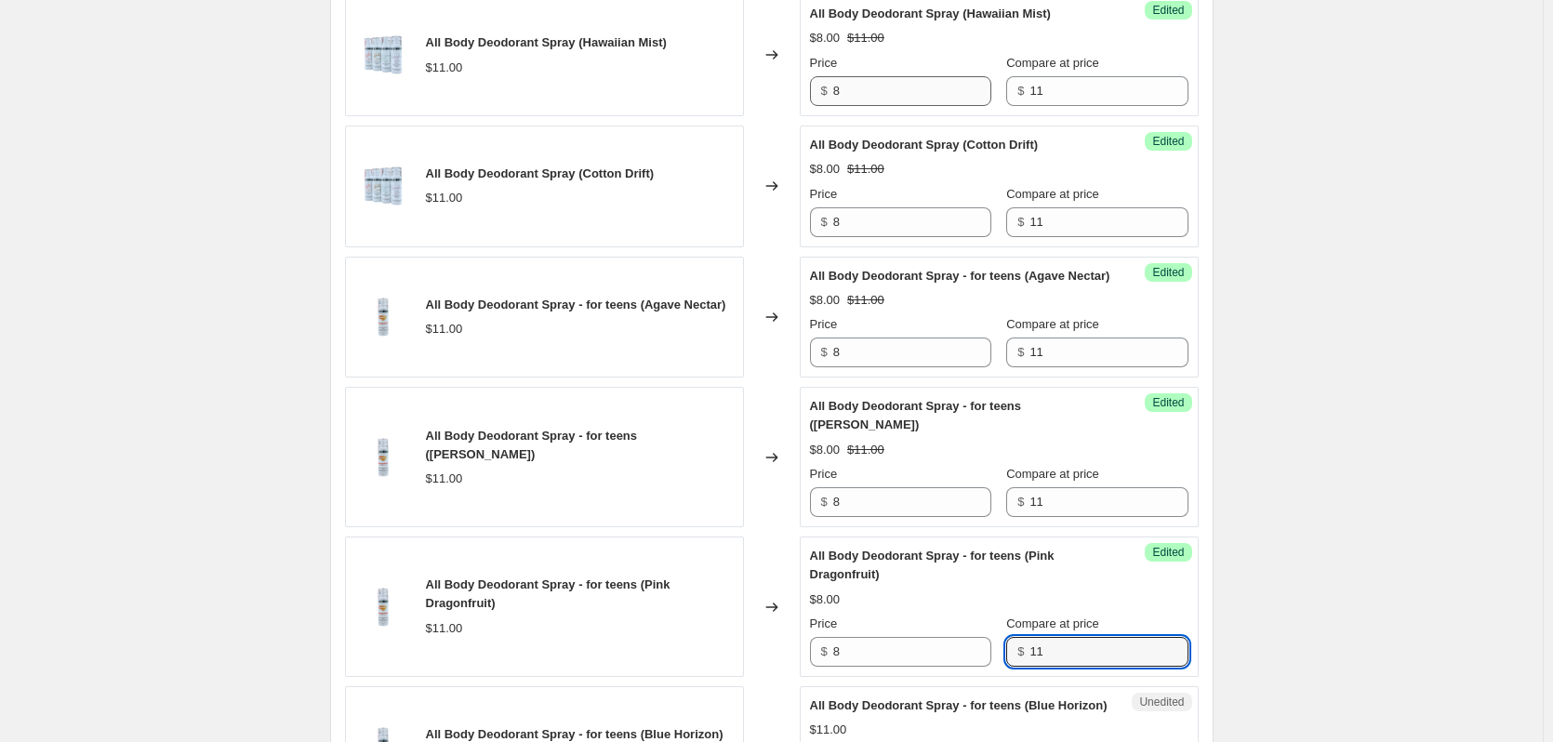
type input "11"
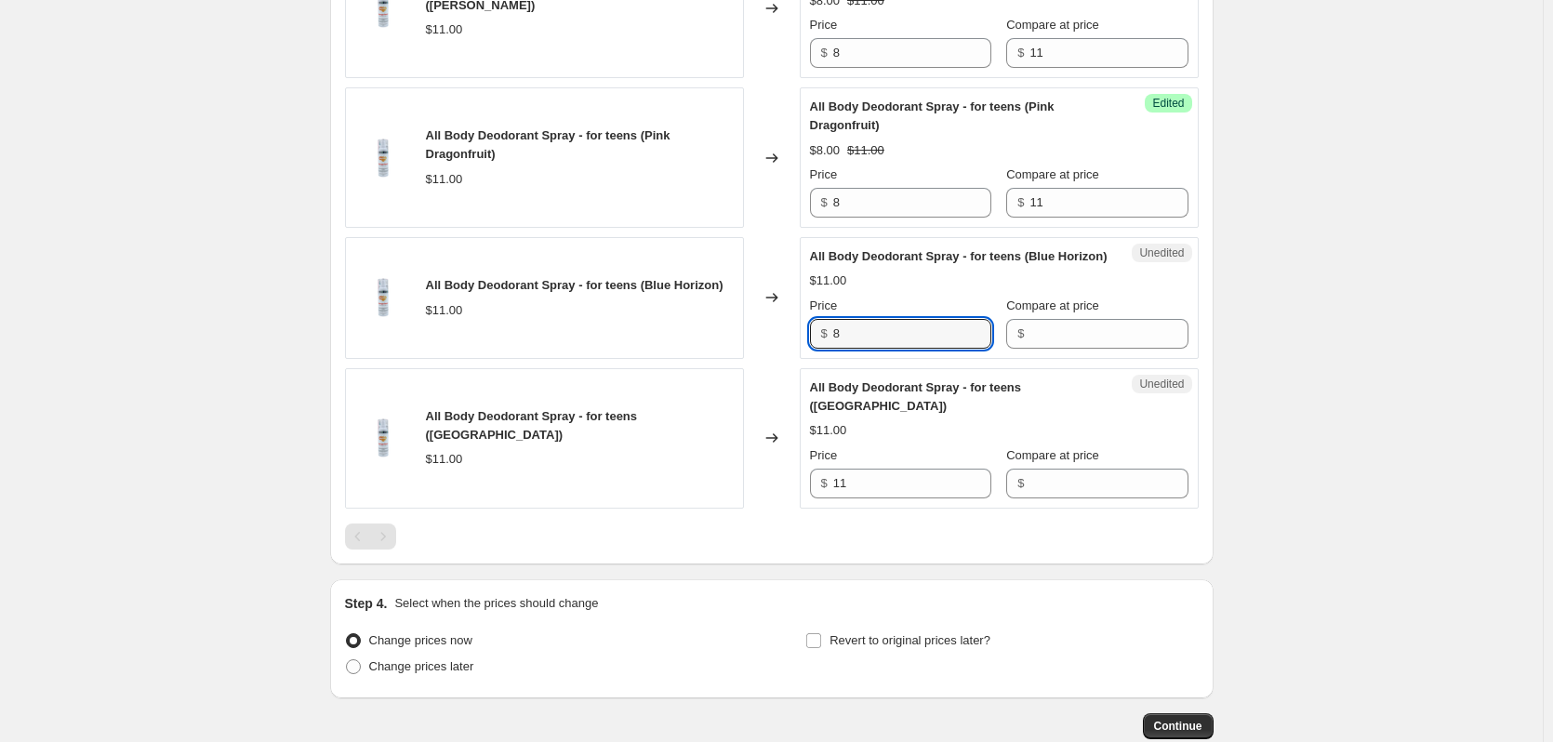
type input "8"
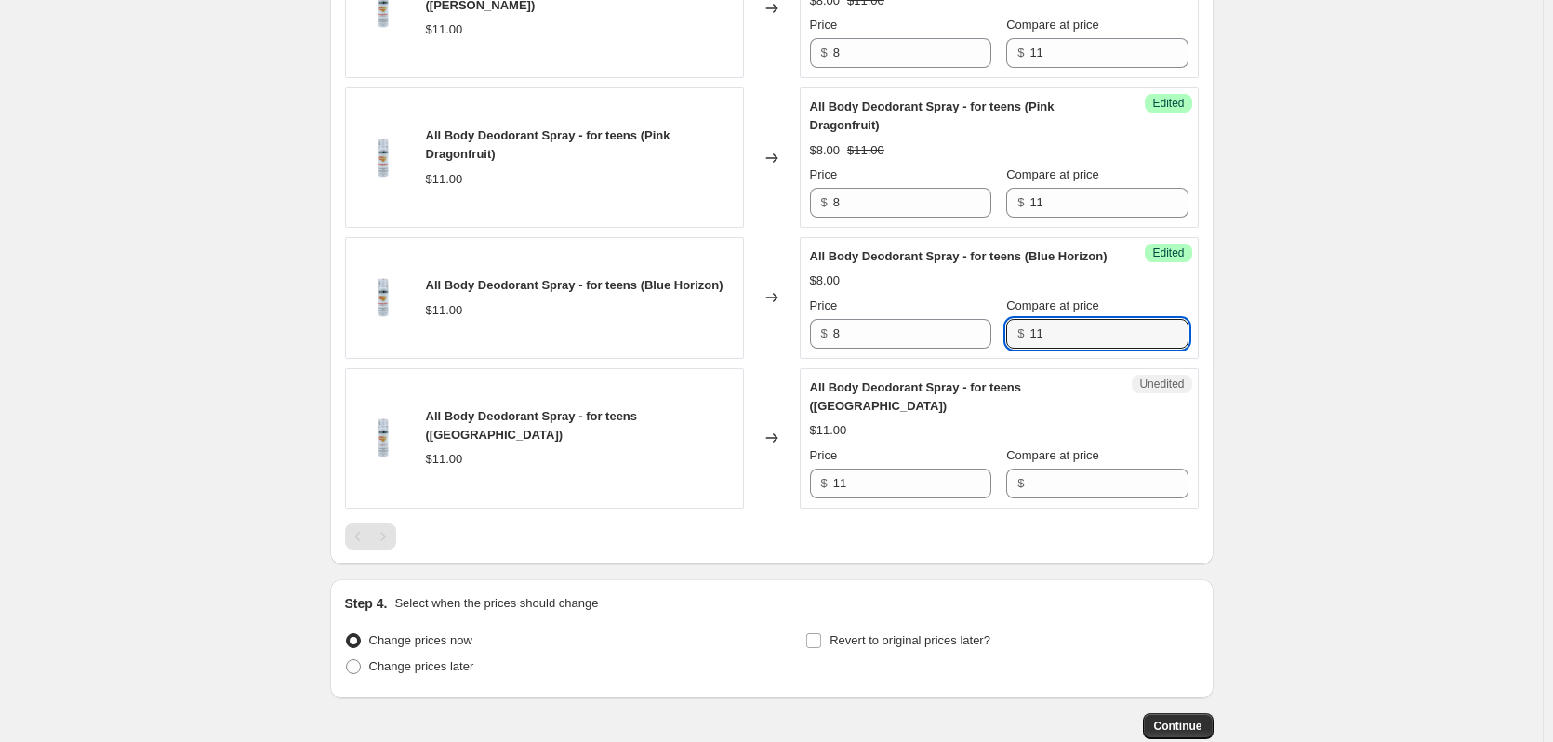
type input "11"
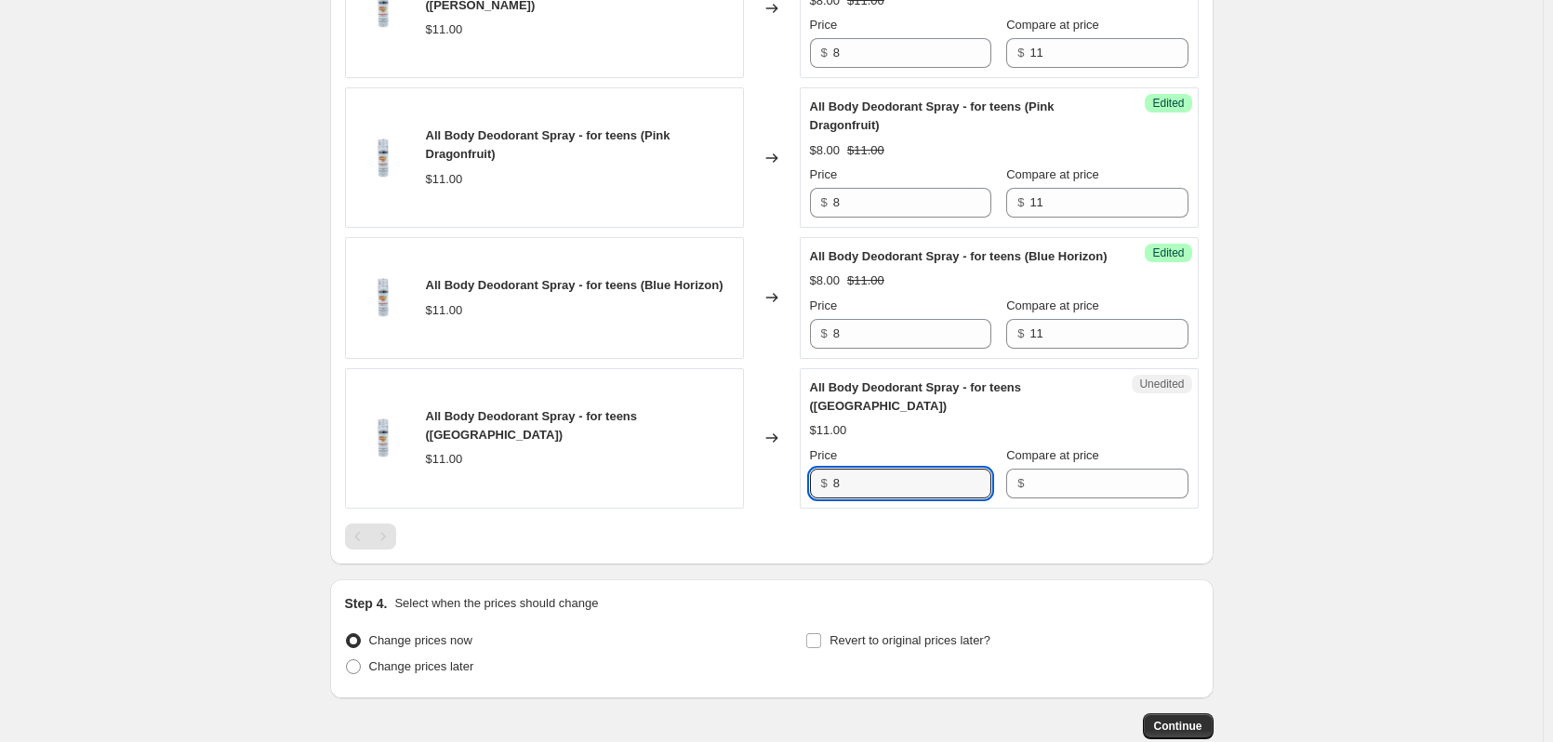
type input "8"
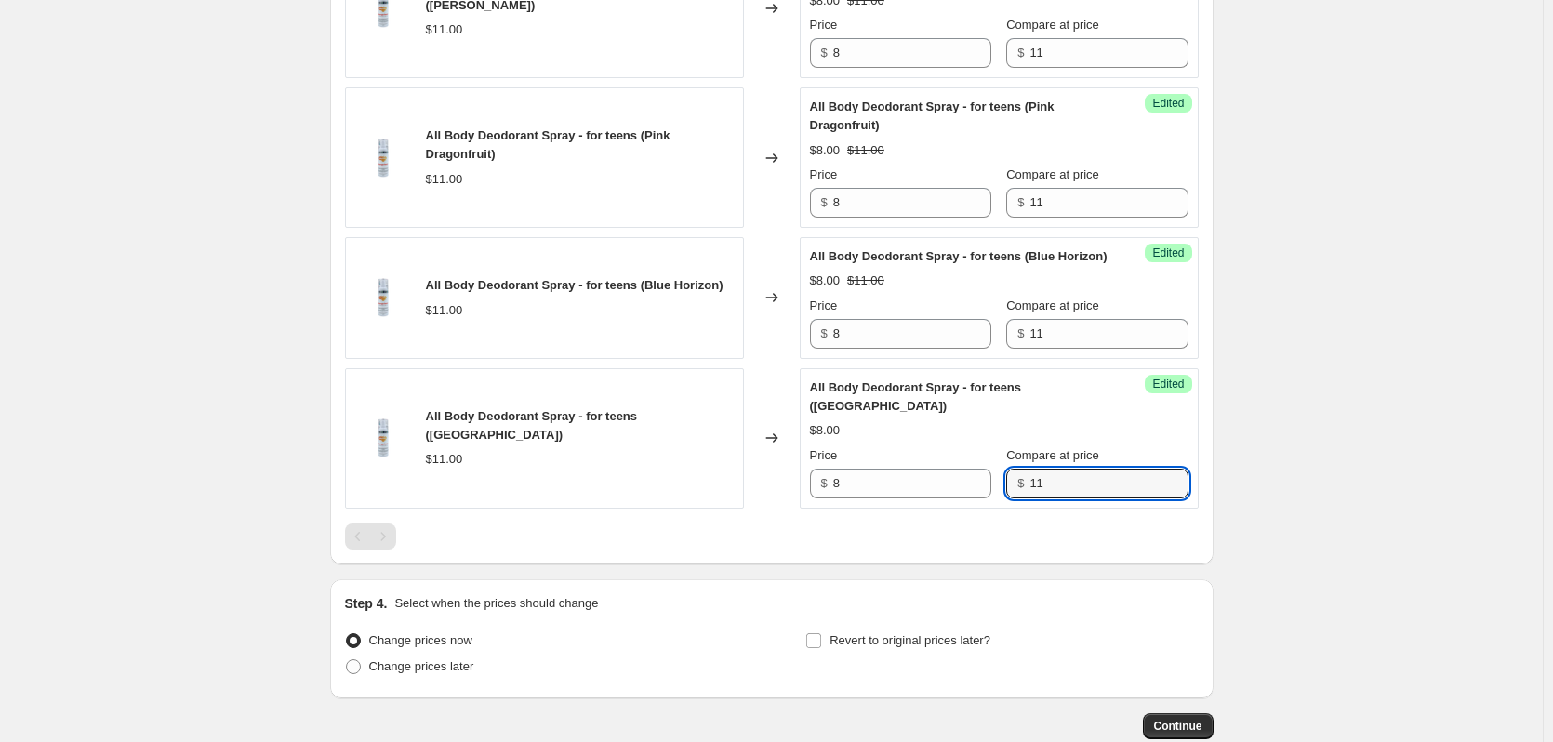
type input "11"
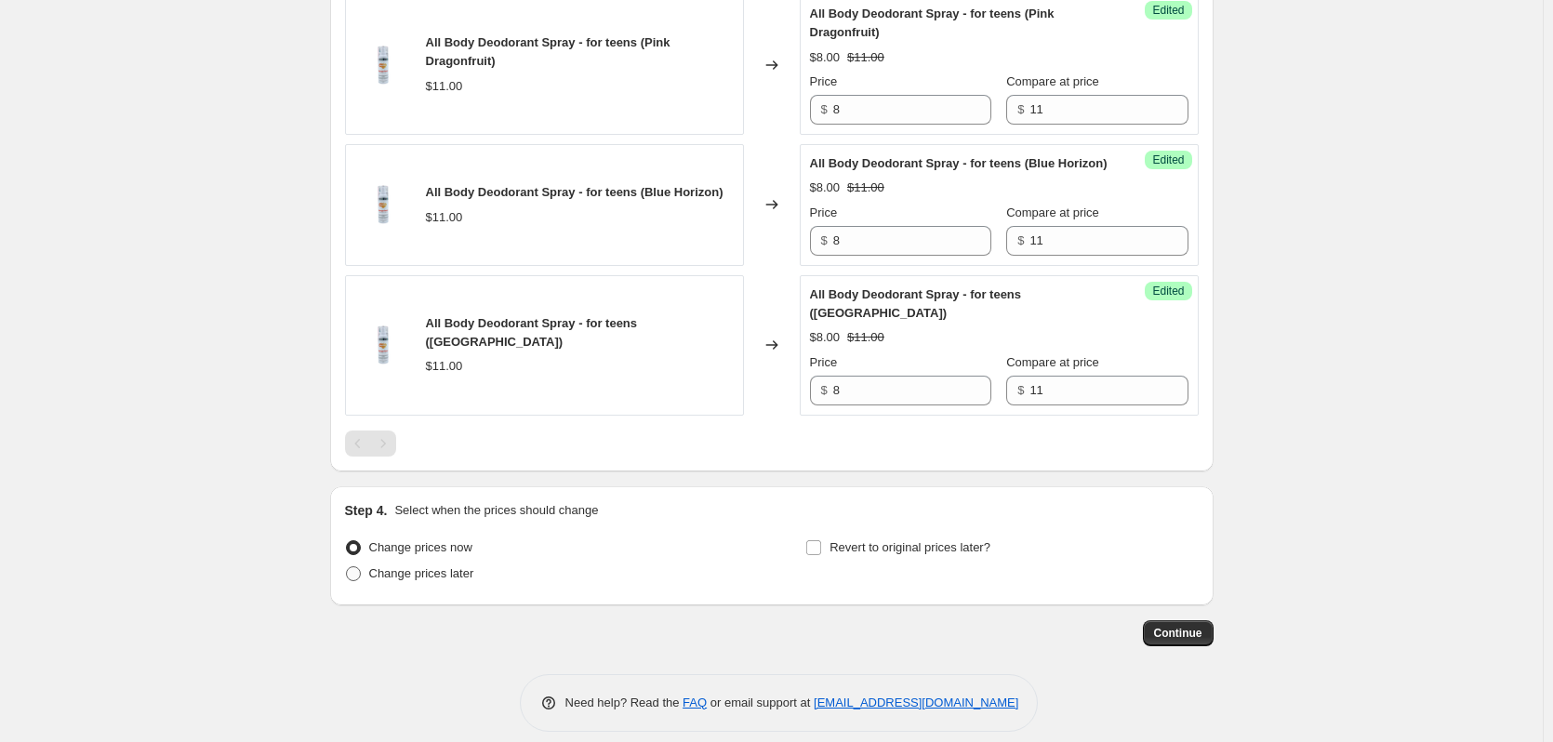
click at [444, 580] on span "Change prices later" at bounding box center [421, 573] width 105 height 14
click at [347, 567] on input "Change prices later" at bounding box center [346, 566] width 1 height 1
radio input "true"
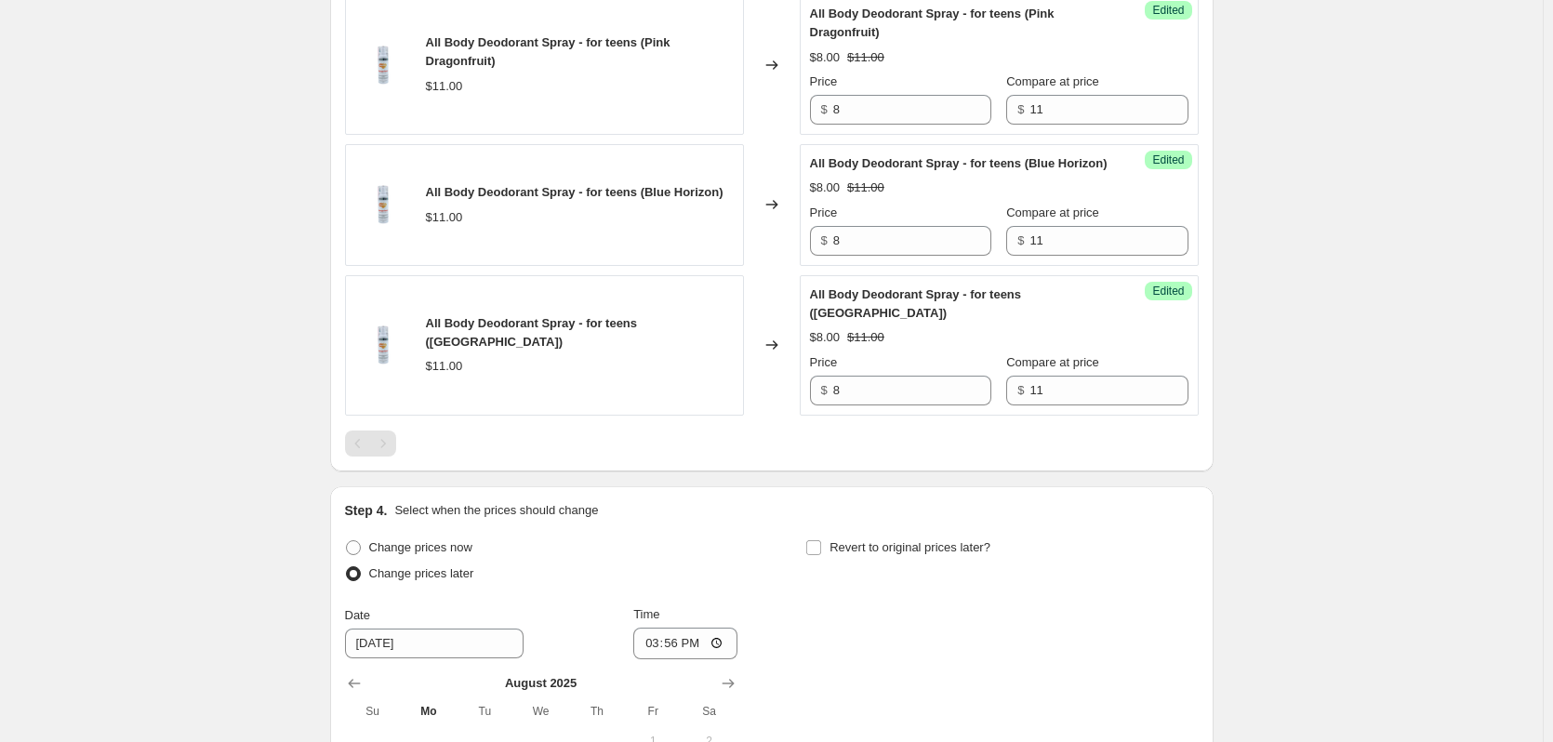
scroll to position [2296, 0]
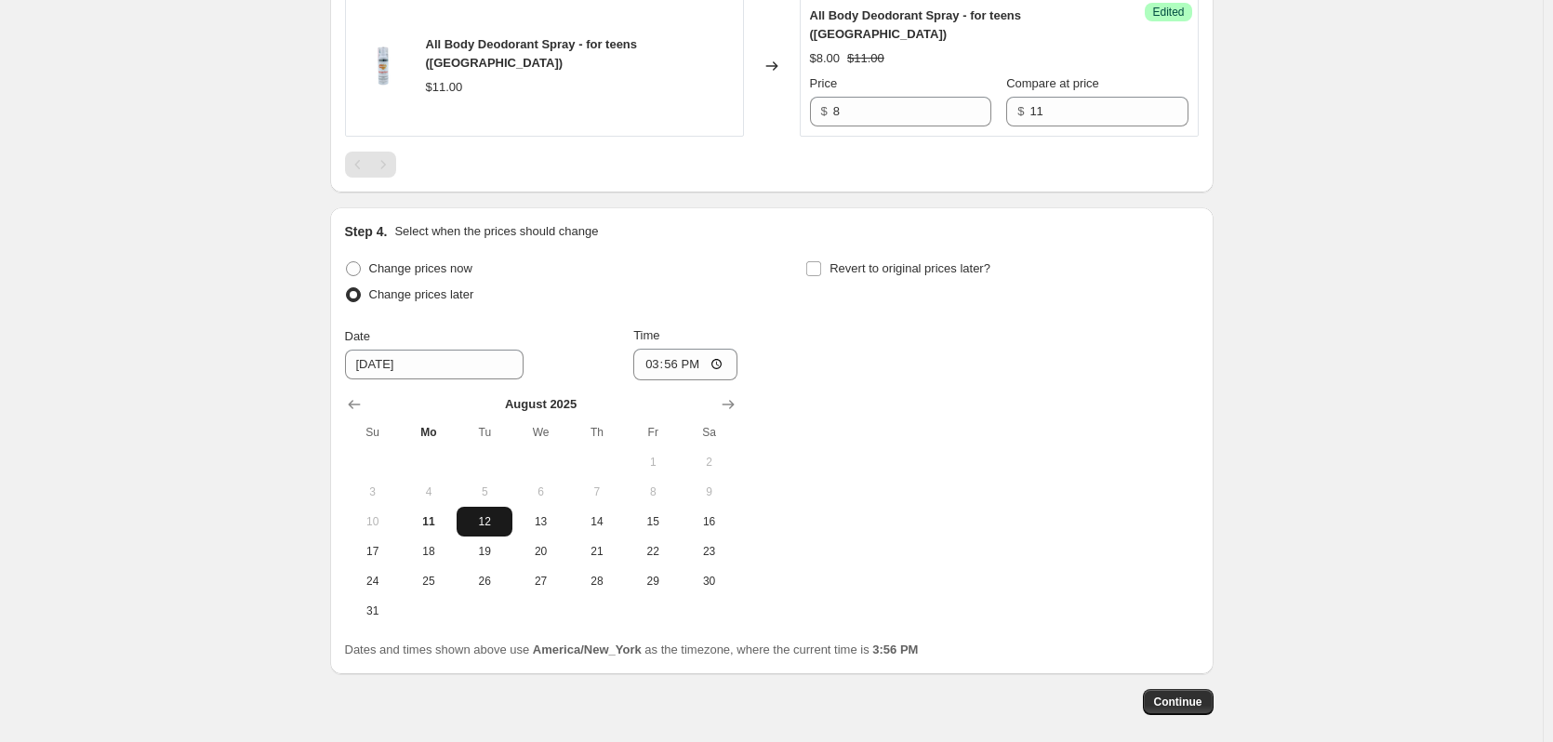
click at [495, 529] on span "12" at bounding box center [484, 521] width 41 height 15
click at [649, 380] on input "15:56" at bounding box center [685, 365] width 104 height 32
type input "00:00"
click at [956, 275] on span "Revert to original prices later?" at bounding box center [910, 268] width 161 height 14
click at [821, 276] on input "Revert to original prices later?" at bounding box center [813, 268] width 15 height 15
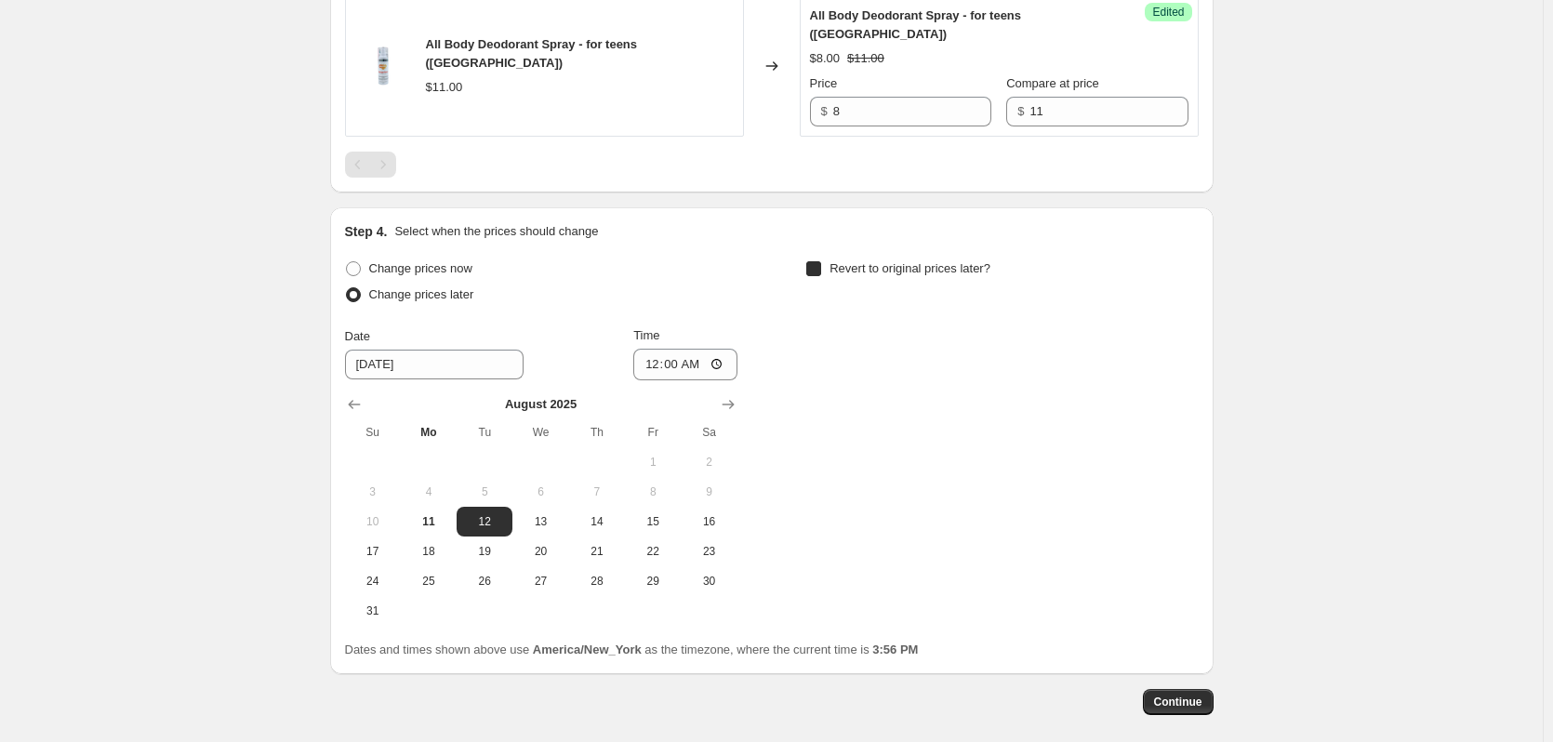
checkbox input "true"
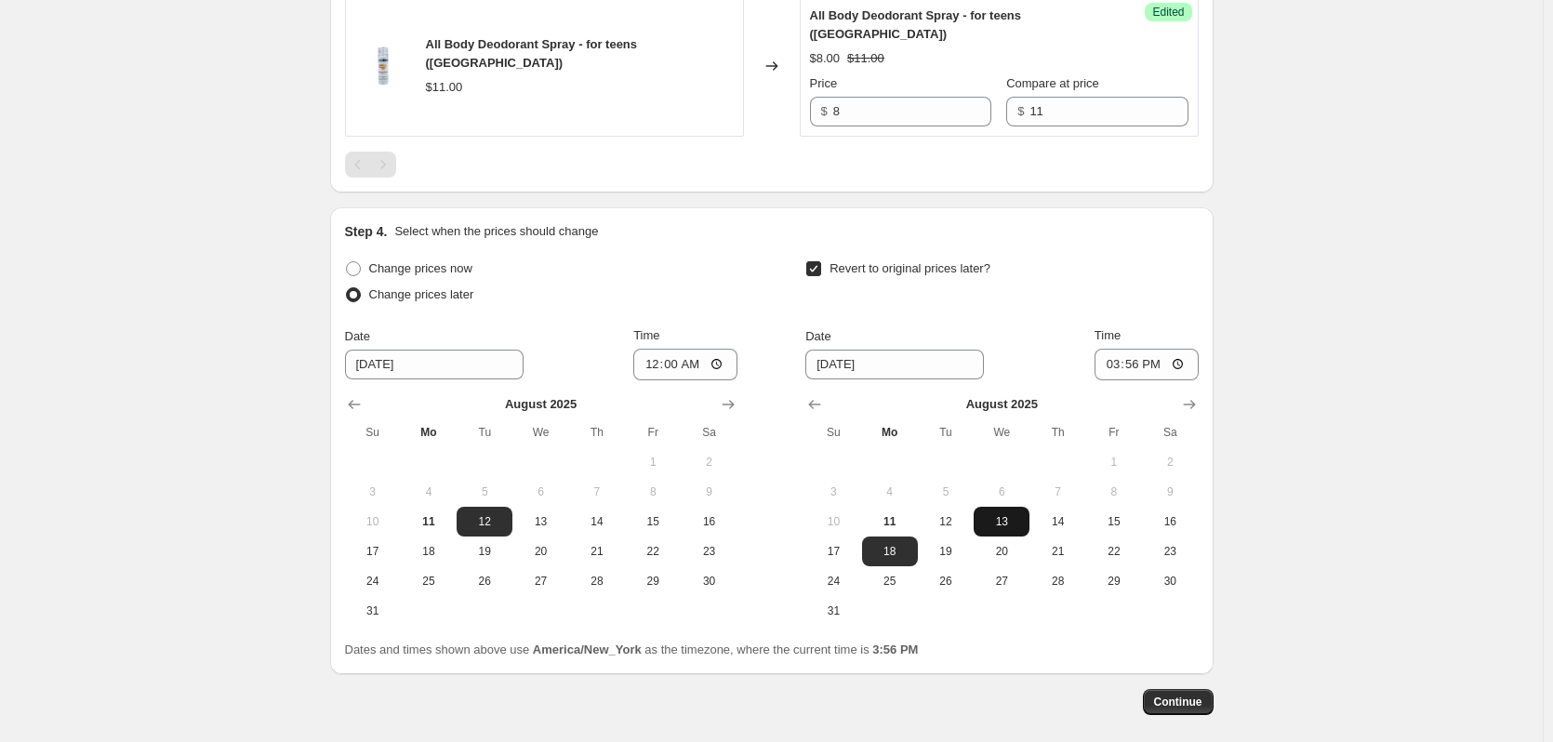
click at [1012, 537] on button "13" at bounding box center [1002, 522] width 56 height 30
type input "8/13/2025"
click at [889, 380] on input "8/13/2025" at bounding box center [895, 365] width 179 height 30
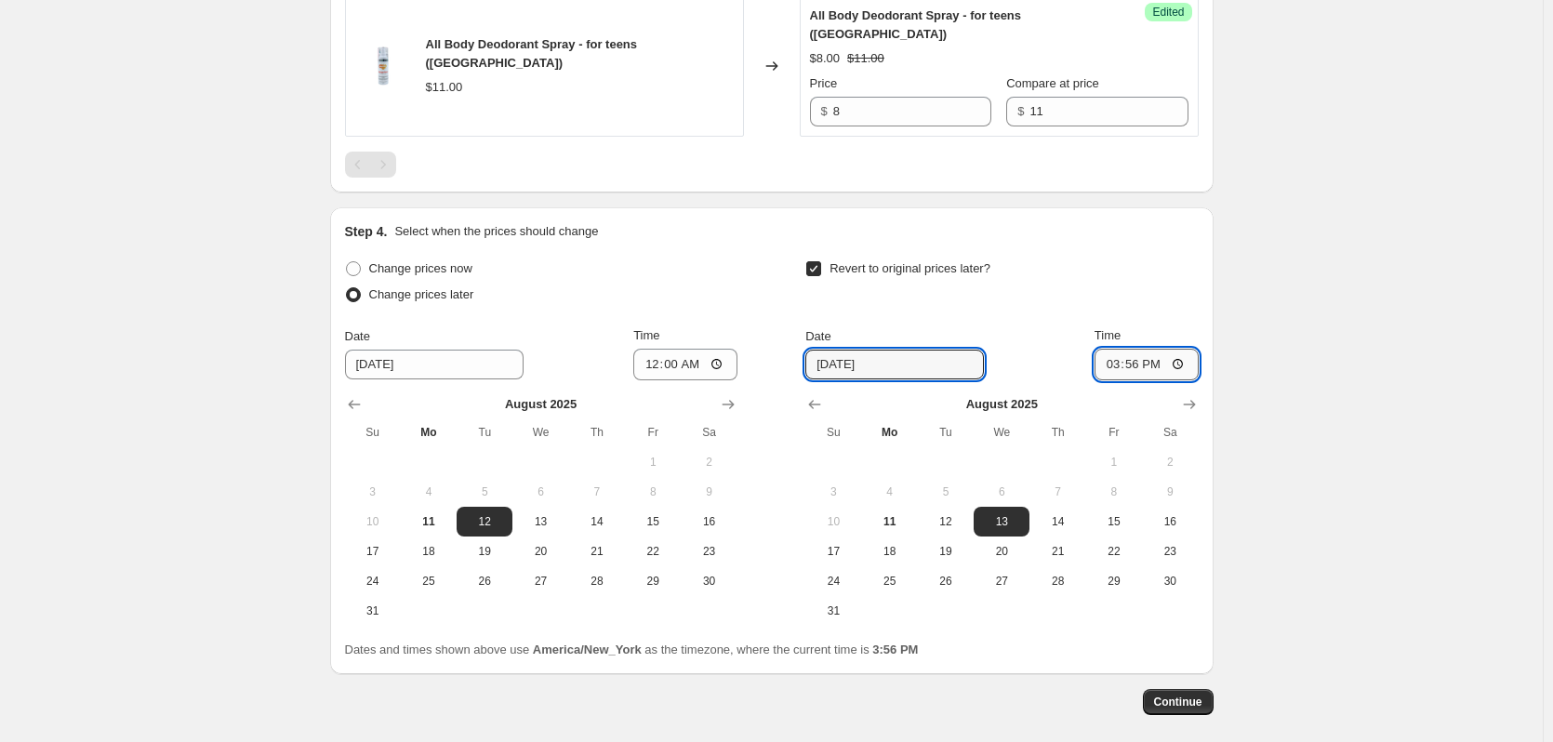
click at [1113, 380] on input "15:56" at bounding box center [1147, 365] width 104 height 32
type input "23:59"
click at [1132, 312] on div "Revert to original prices later?" at bounding box center [1002, 284] width 393 height 56
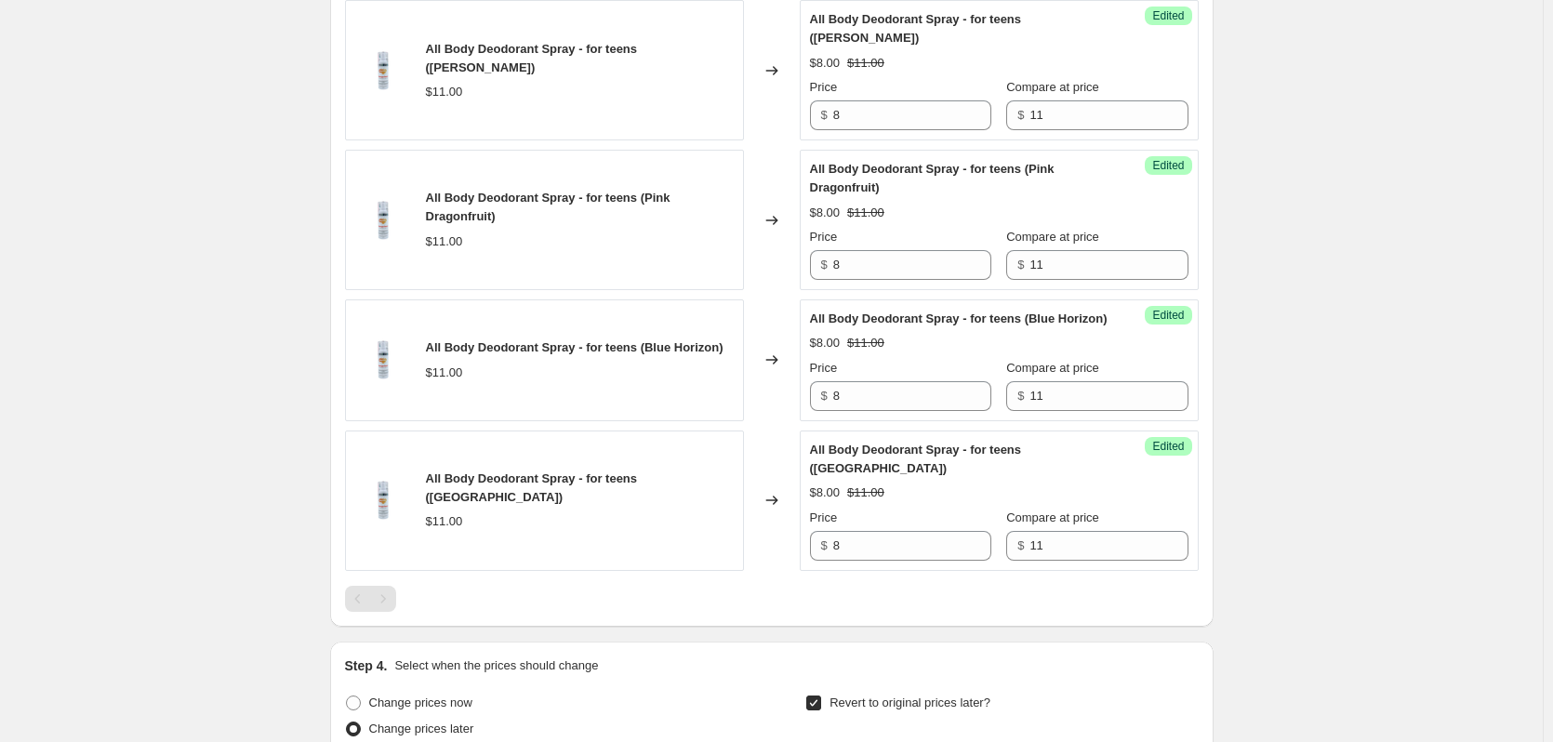
scroll to position [2419, 0]
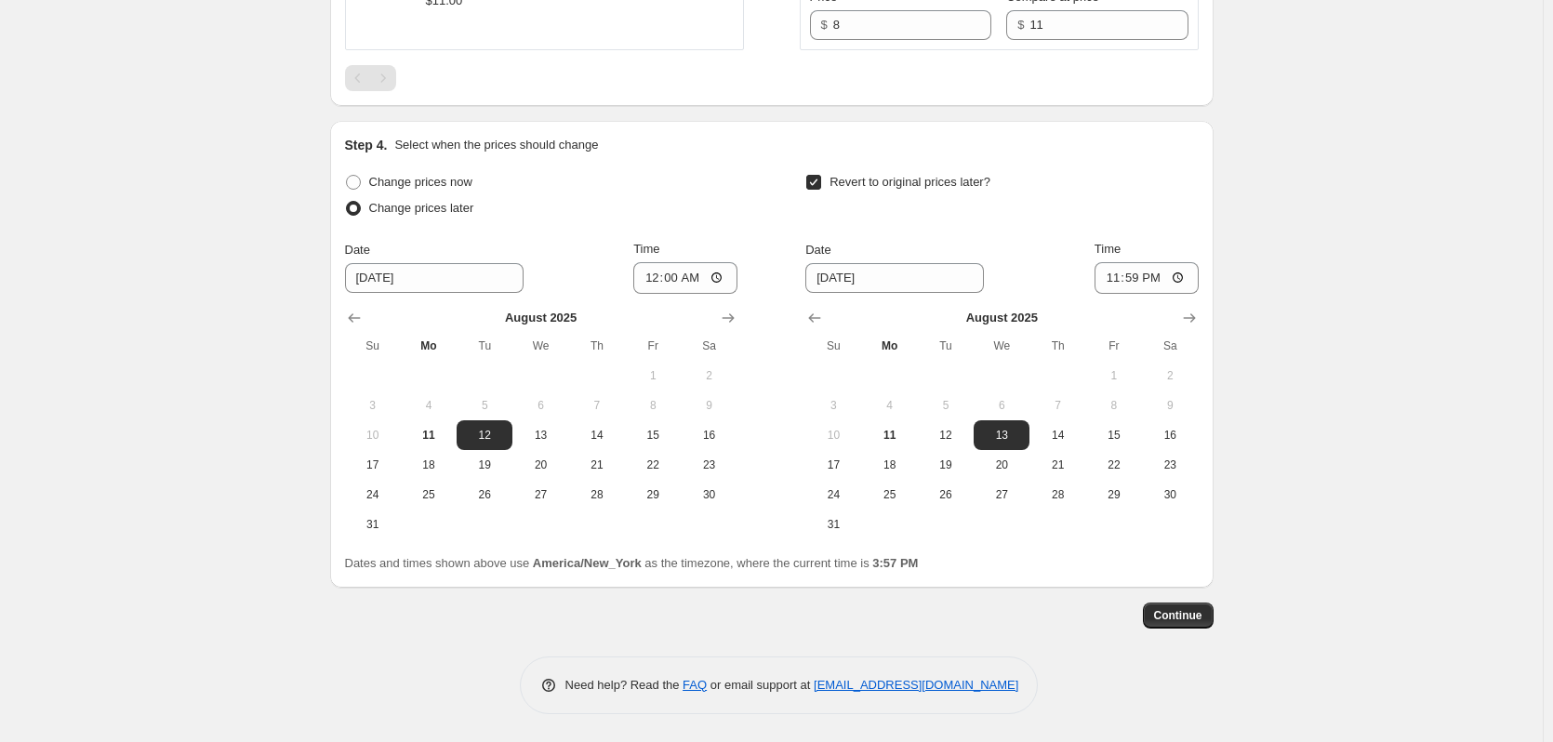
click at [1168, 623] on button "Continue" at bounding box center [1178, 616] width 71 height 26
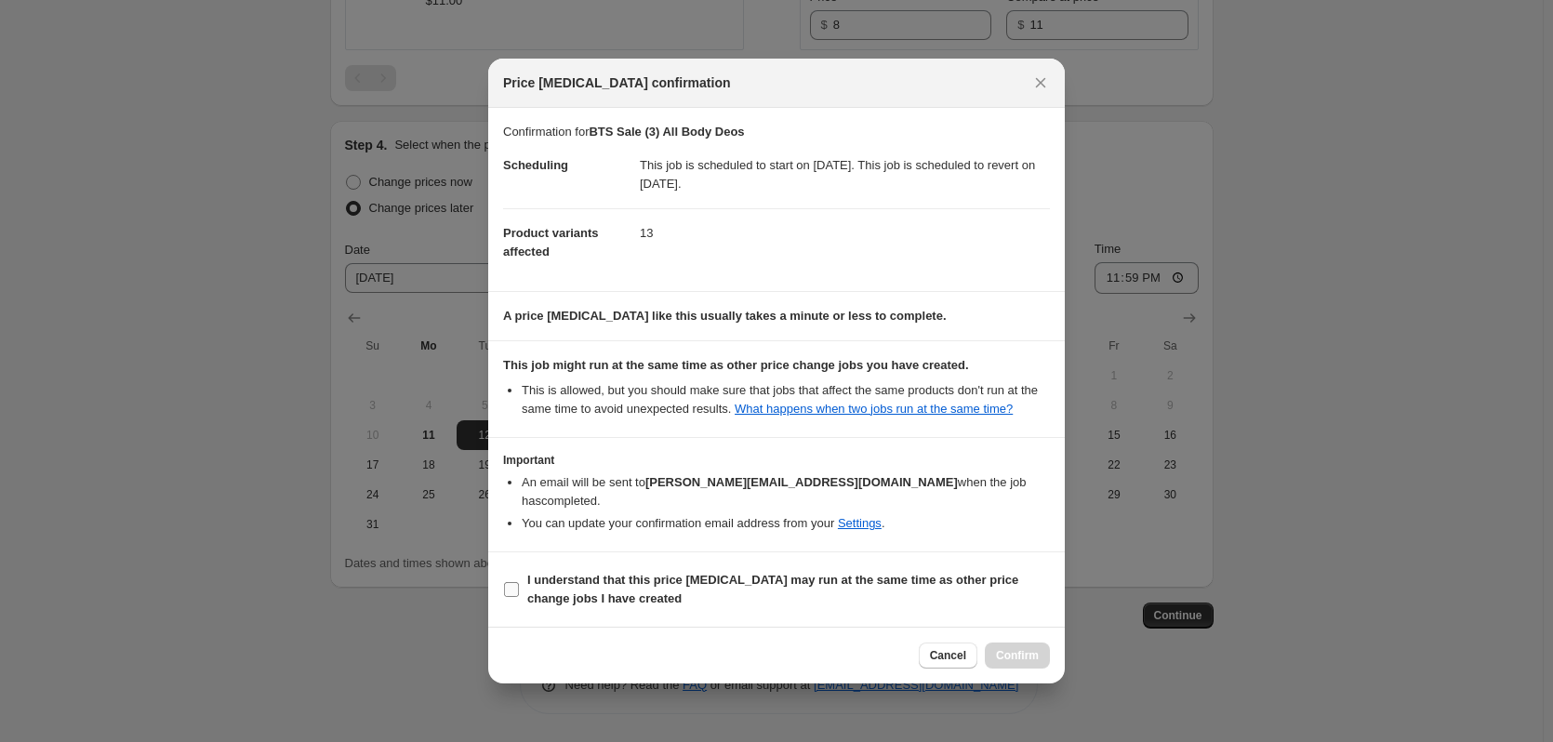
click at [551, 590] on b "I understand that this price change job may run at the same time as other price…" at bounding box center [772, 589] width 491 height 33
click at [519, 590] on input "I understand that this price change job may run at the same time as other price…" at bounding box center [511, 589] width 15 height 15
checkbox input "true"
click at [1030, 648] on span "Confirm" at bounding box center [1017, 655] width 43 height 15
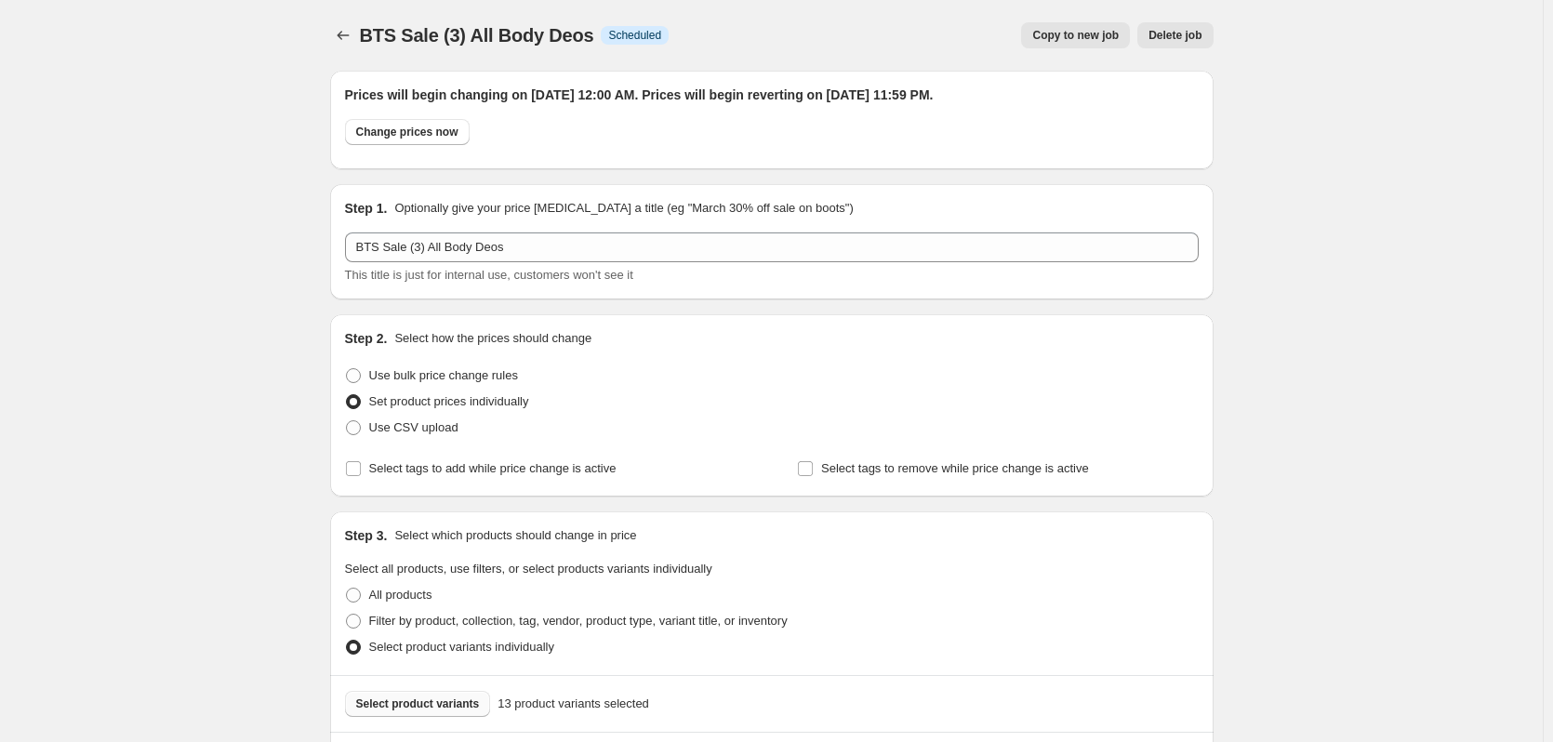
click at [337, 27] on button "Price change jobs" at bounding box center [343, 35] width 26 height 26
